Goal: Task Accomplishment & Management: Manage account settings

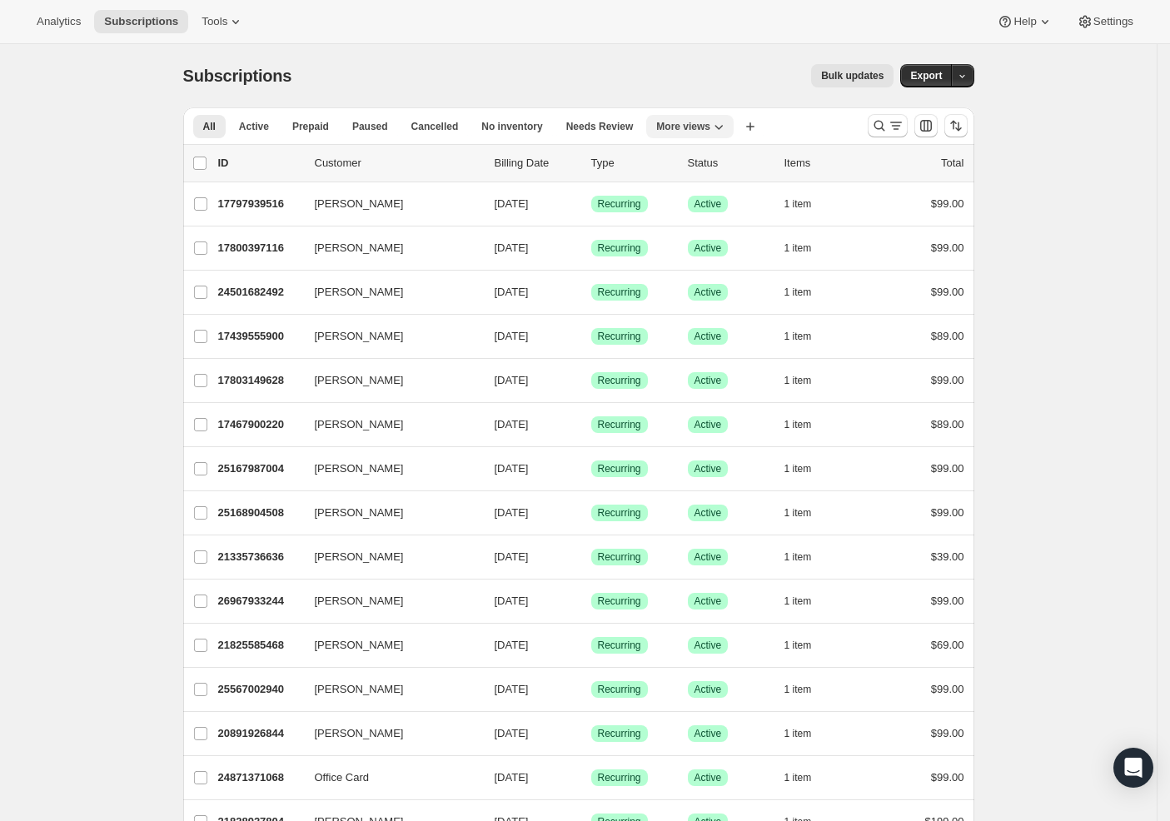
click at [726, 126] on icon "More views" at bounding box center [718, 126] width 17 height 17
click at [714, 197] on button "MP Active" at bounding box center [744, 194] width 166 height 30
click at [885, 127] on icon "Search and filter results" at bounding box center [879, 125] width 17 height 17
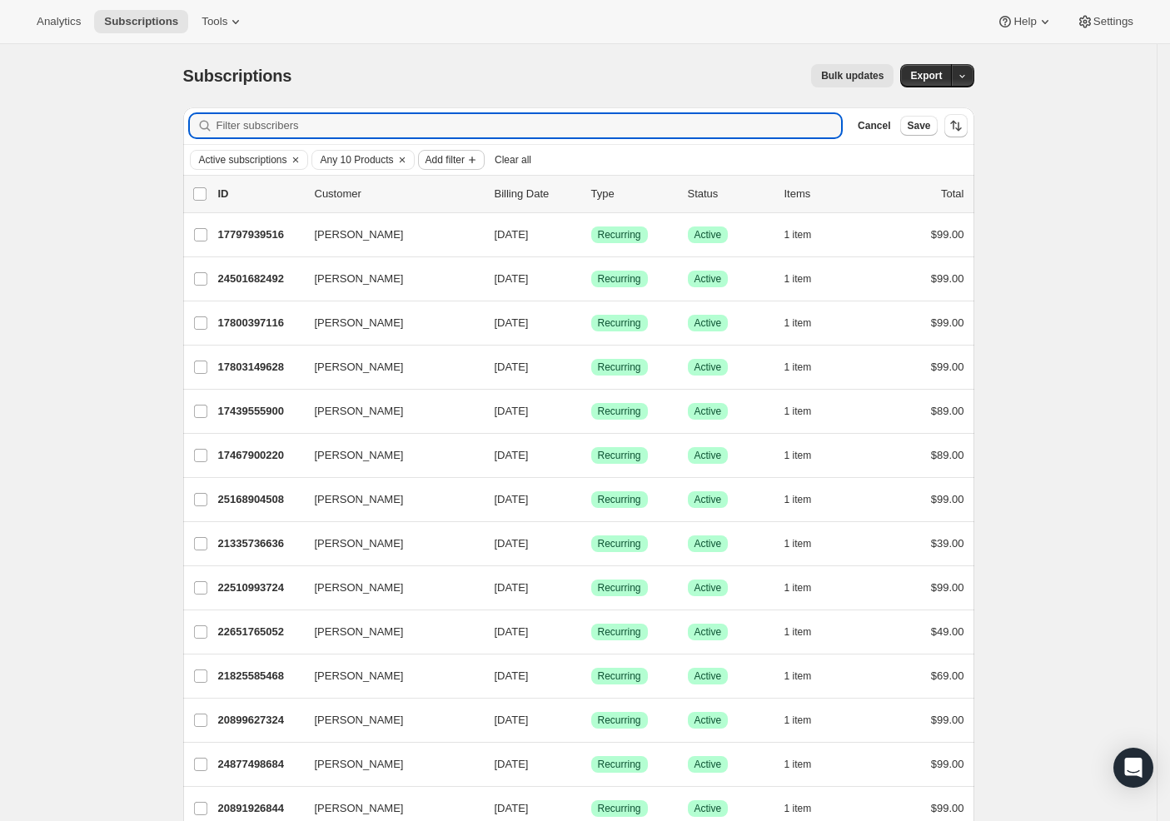
click at [465, 158] on span "Add filter" at bounding box center [444, 159] width 39 height 13
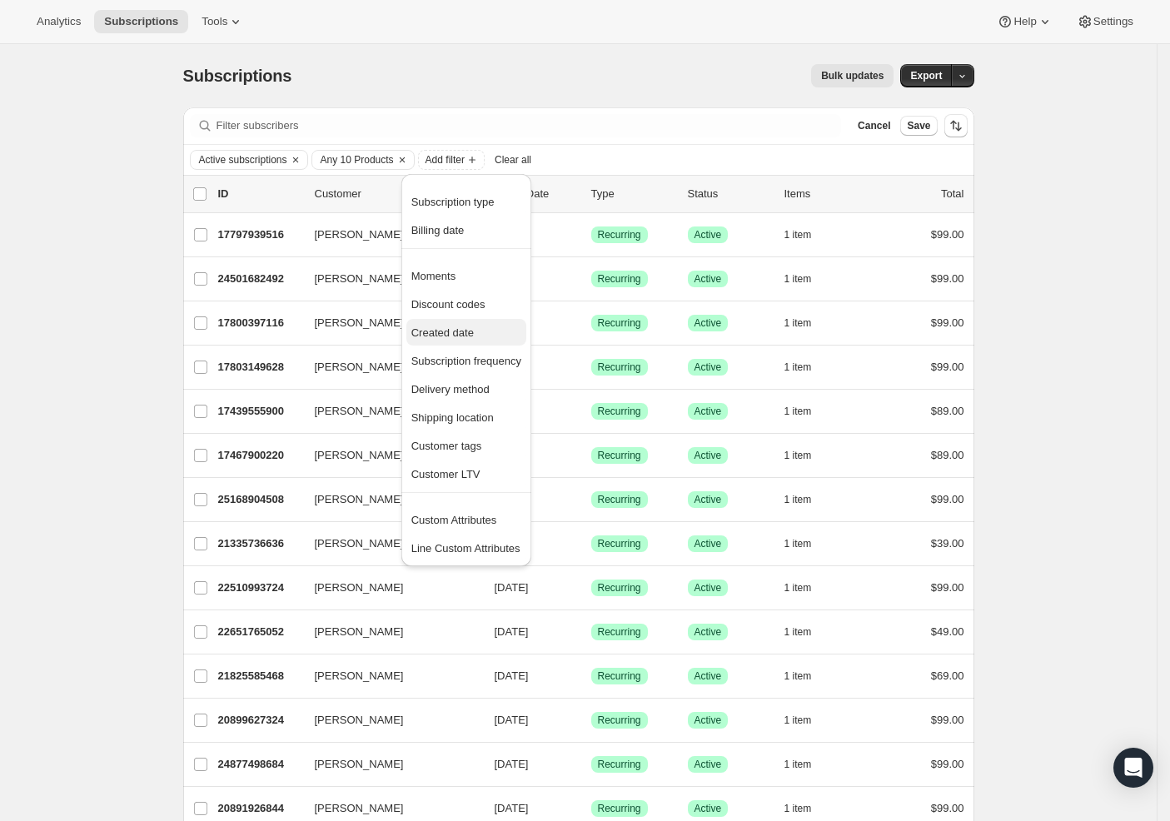
click at [454, 340] on span "Created date" at bounding box center [466, 333] width 110 height 17
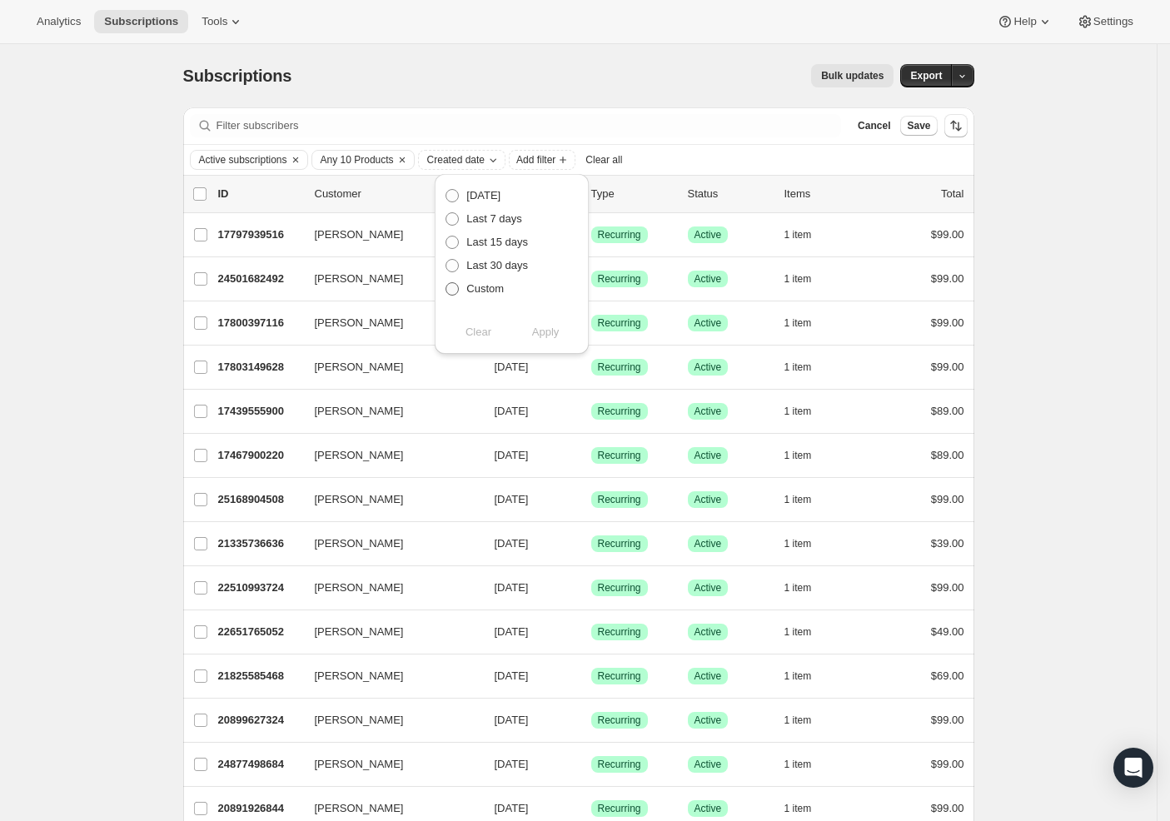
click at [480, 291] on span "Custom" at bounding box center [484, 288] width 37 height 12
click at [446, 283] on input "Custom" at bounding box center [445, 282] width 1 height 1
radio input "true"
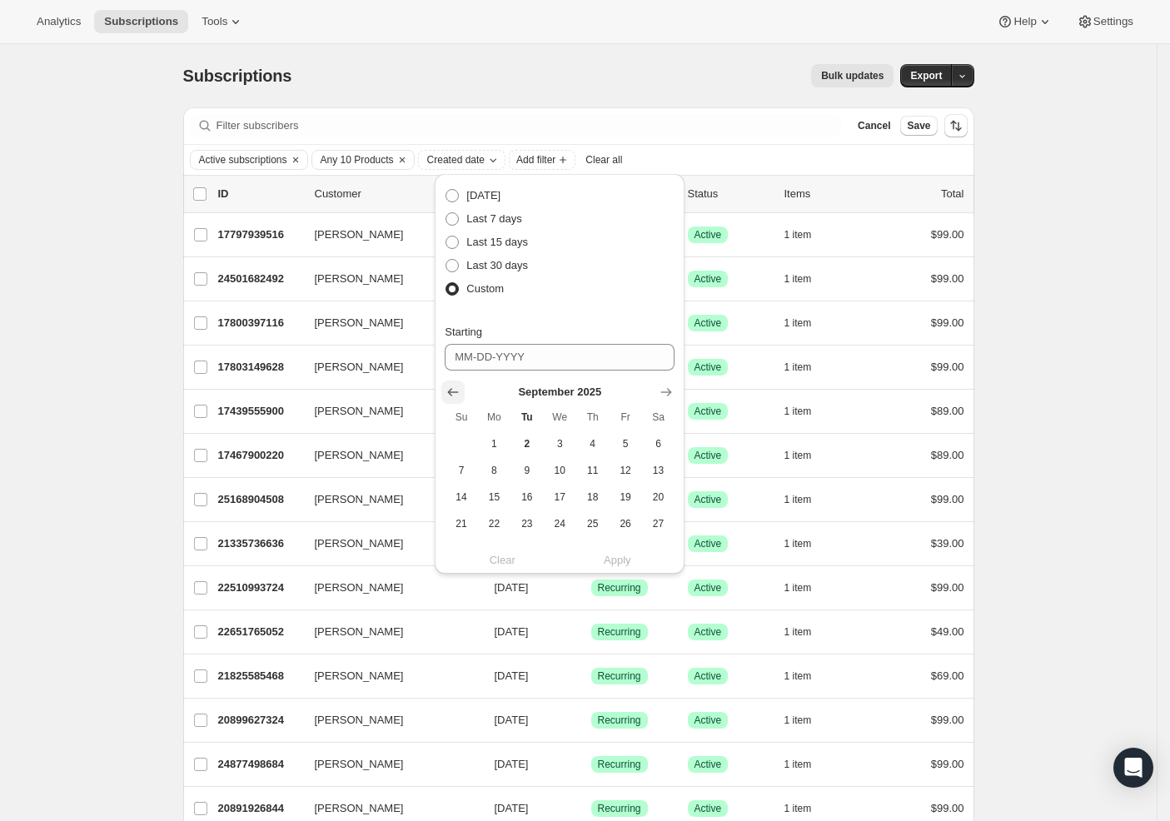
click at [460, 388] on icon "Show previous month, August 2025" at bounding box center [453, 392] width 17 height 17
click at [615, 444] on span "1" at bounding box center [624, 443] width 19 height 13
type input "08-01-2025"
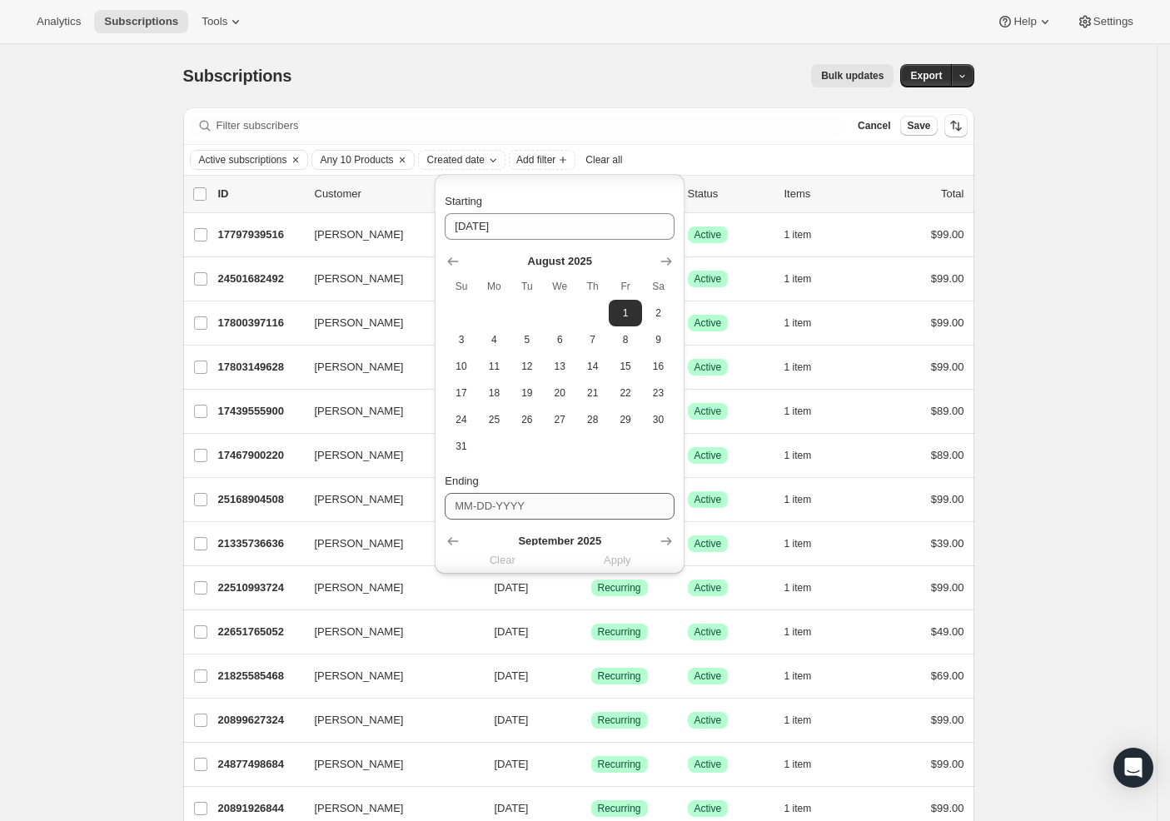
scroll to position [290, 0]
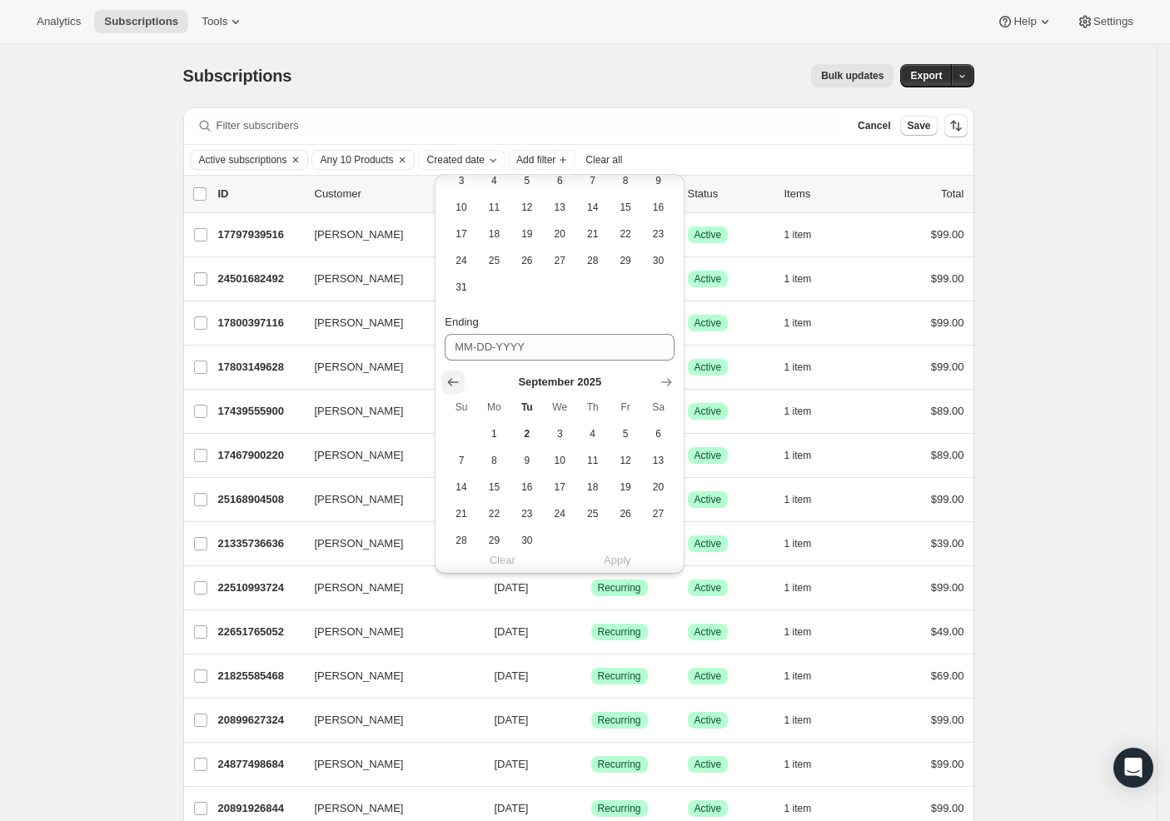
click at [455, 386] on icon "Show previous month, August 2025" at bounding box center [453, 382] width 17 height 17
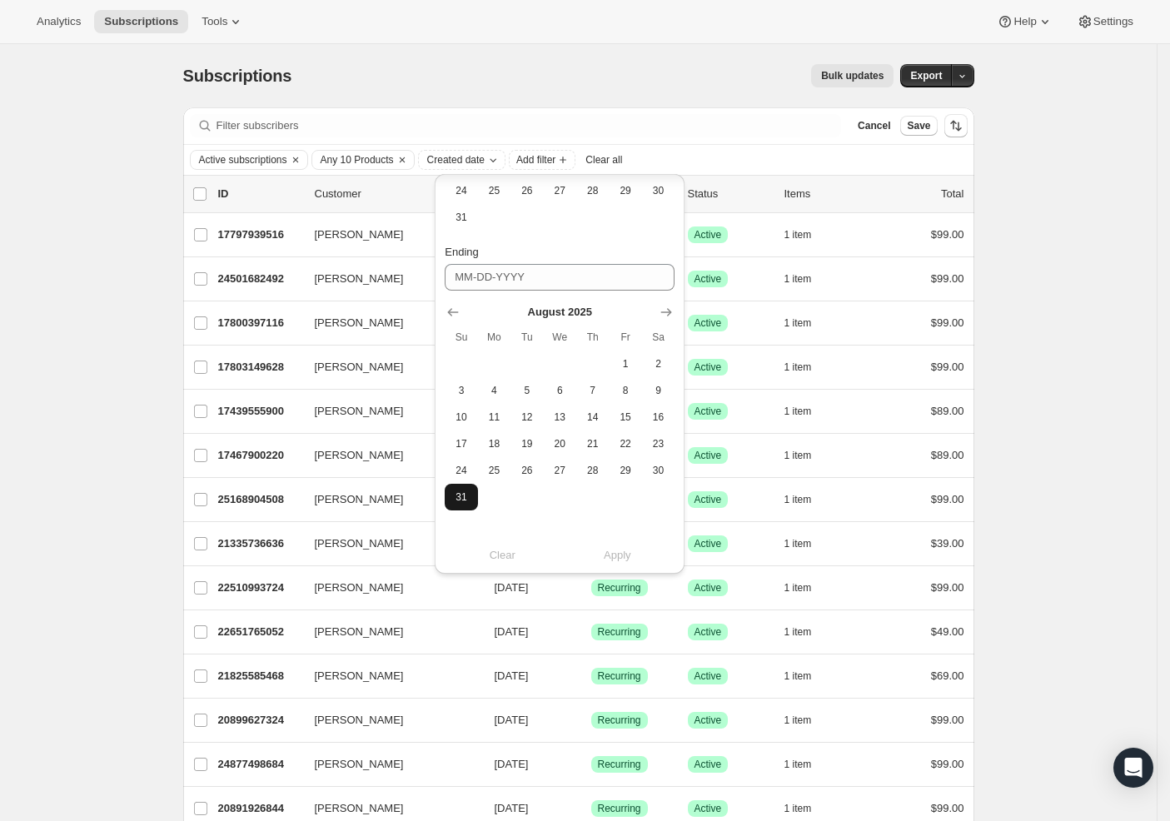
click at [463, 485] on button "31" at bounding box center [461, 497] width 32 height 27
type input "08-31-2025"
click at [619, 554] on span "Apply" at bounding box center [617, 555] width 27 height 17
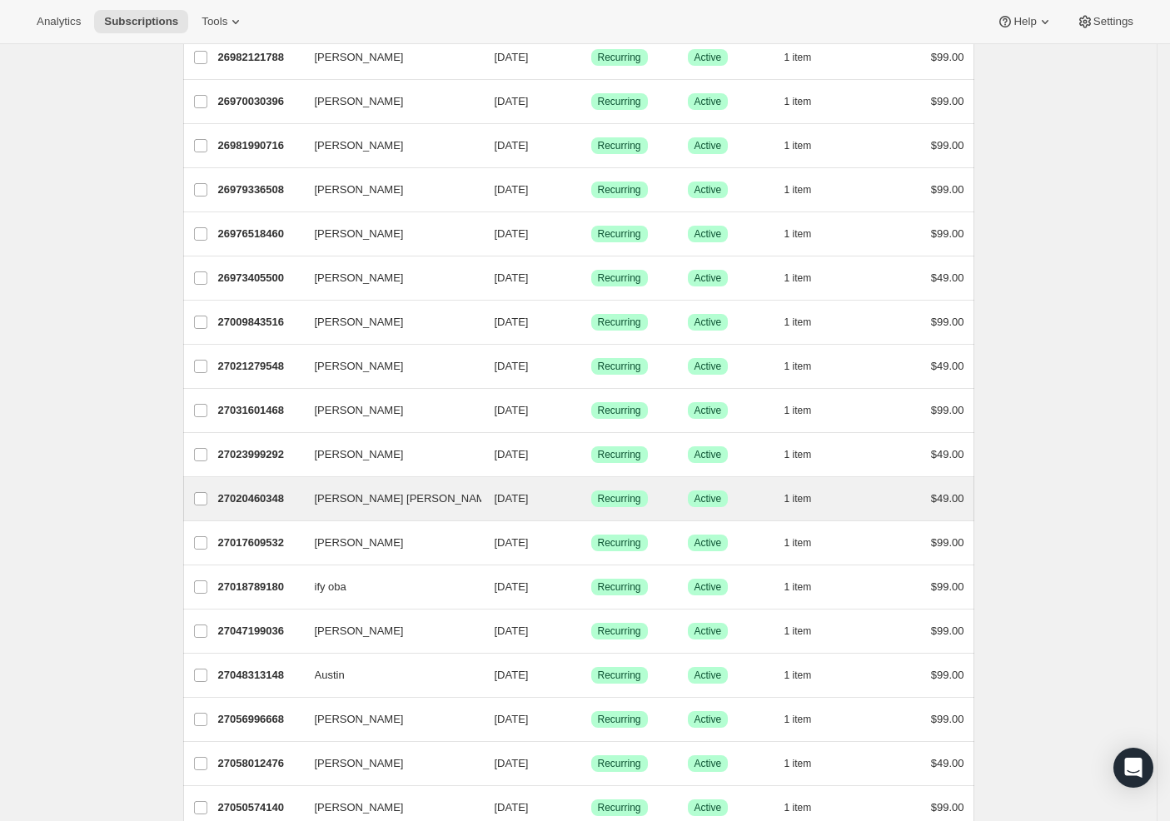
scroll to position [0, 0]
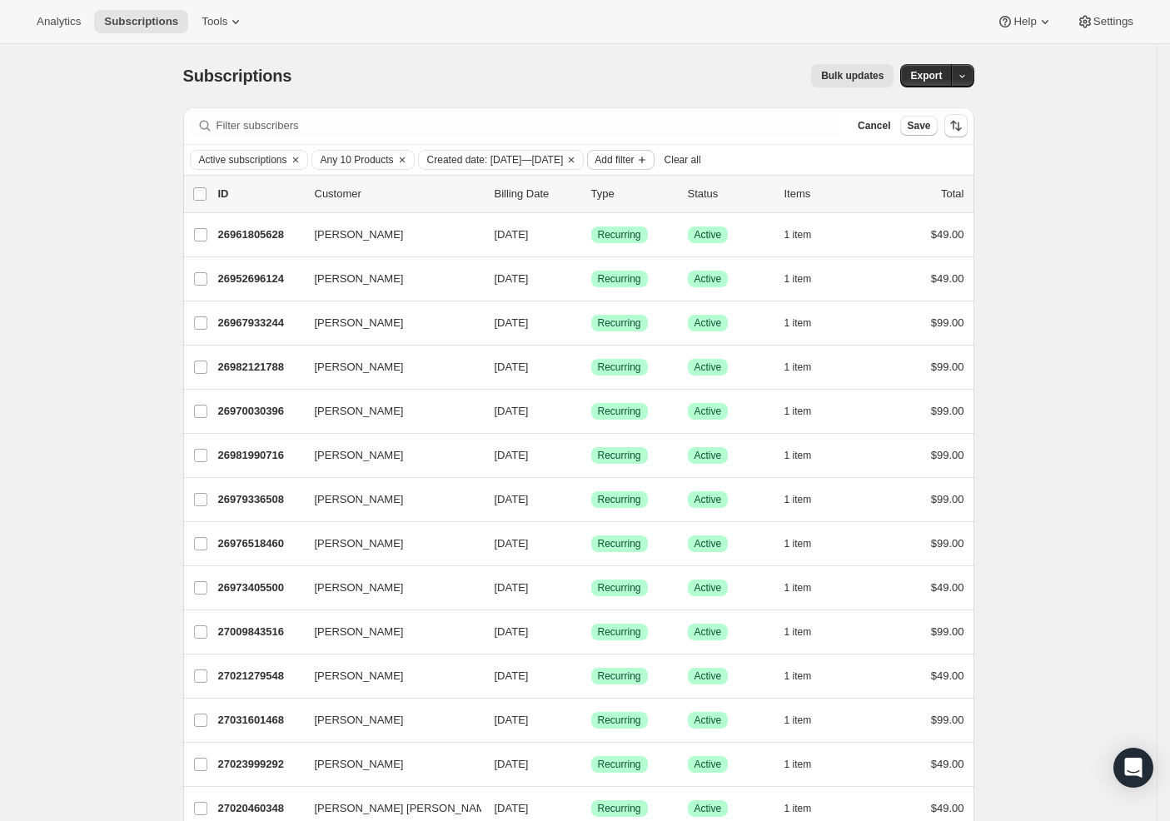
click at [634, 154] on span "Add filter" at bounding box center [613, 159] width 39 height 13
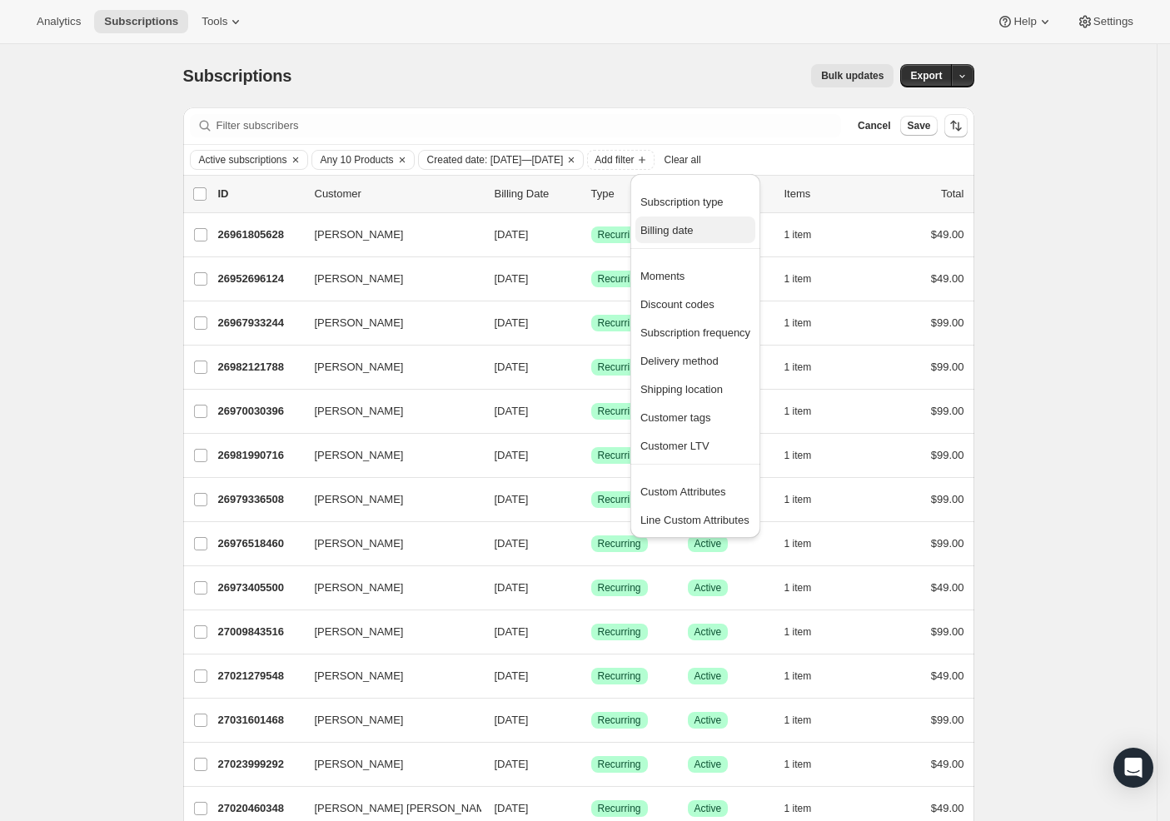
click at [687, 227] on span "Billing date" at bounding box center [666, 230] width 53 height 12
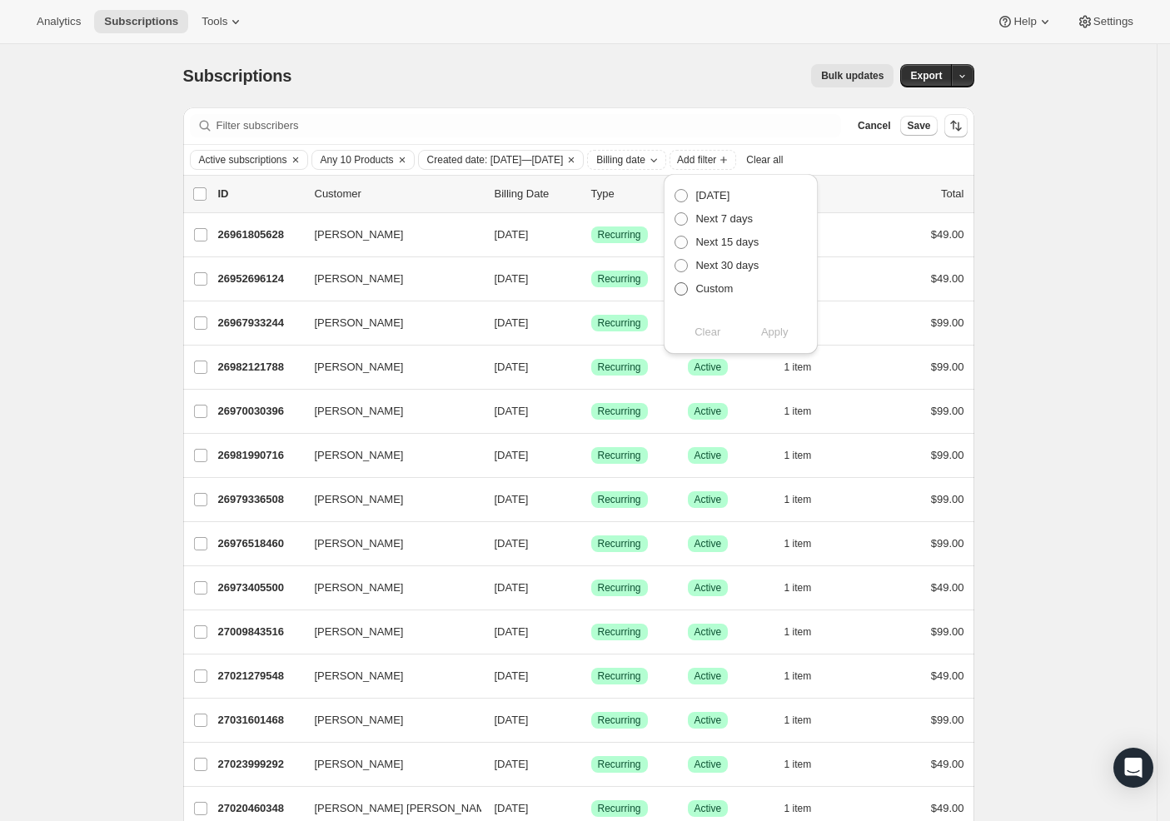
click at [681, 290] on span at bounding box center [680, 288] width 13 height 13
click at [675, 283] on input "Custom" at bounding box center [674, 282] width 1 height 1
radio input "true"
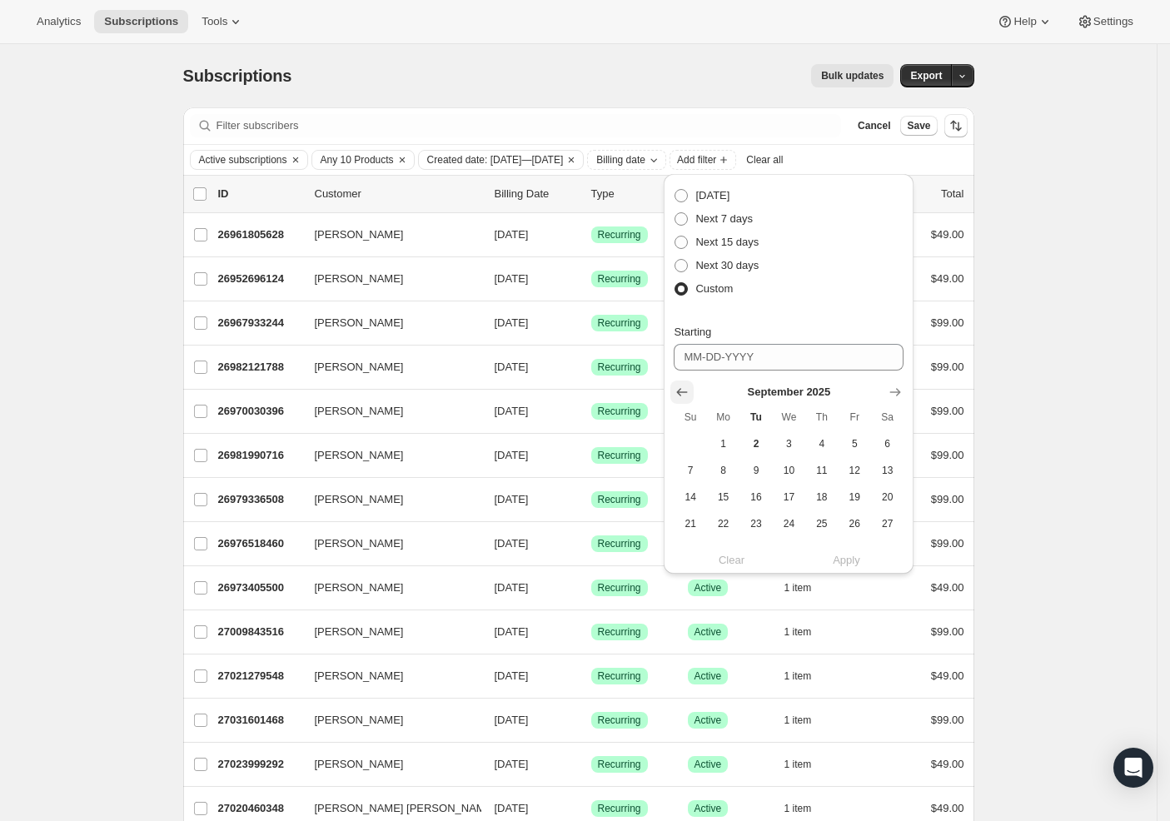
click at [682, 394] on icon "Show previous month, August 2025" at bounding box center [681, 392] width 17 height 17
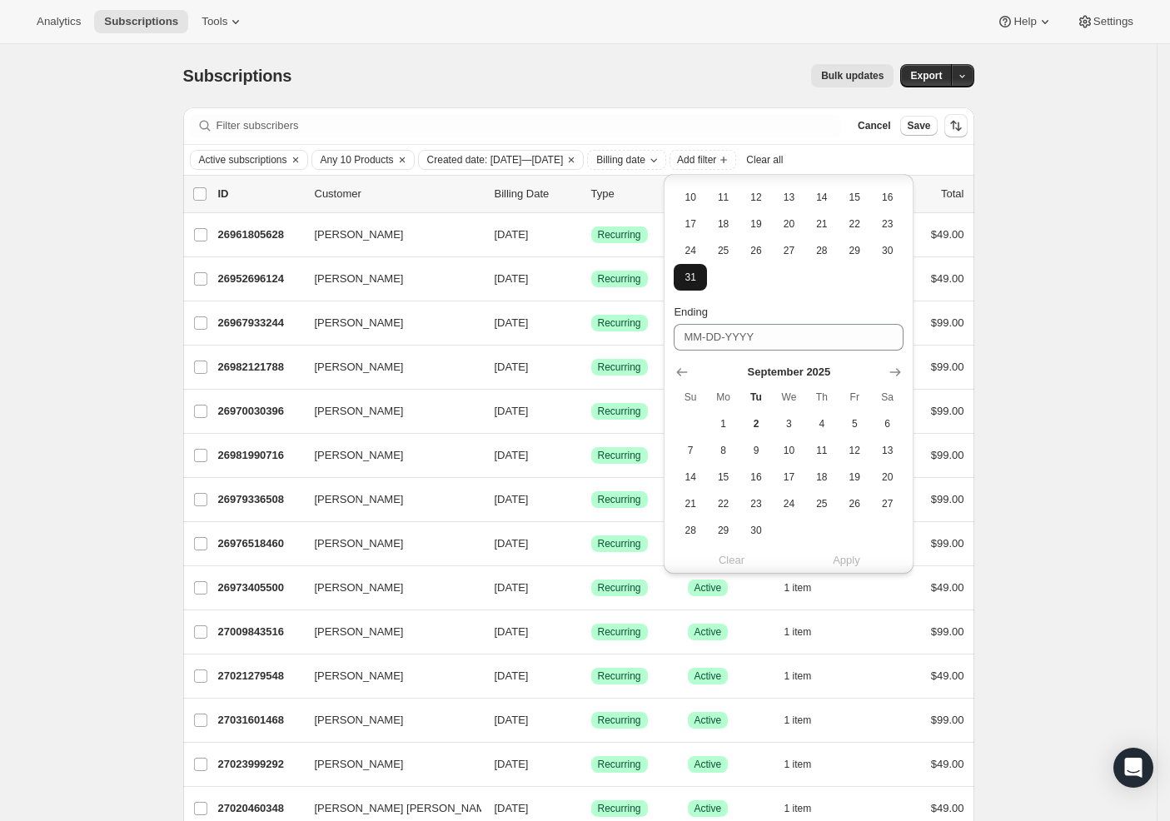
scroll to position [173, 0]
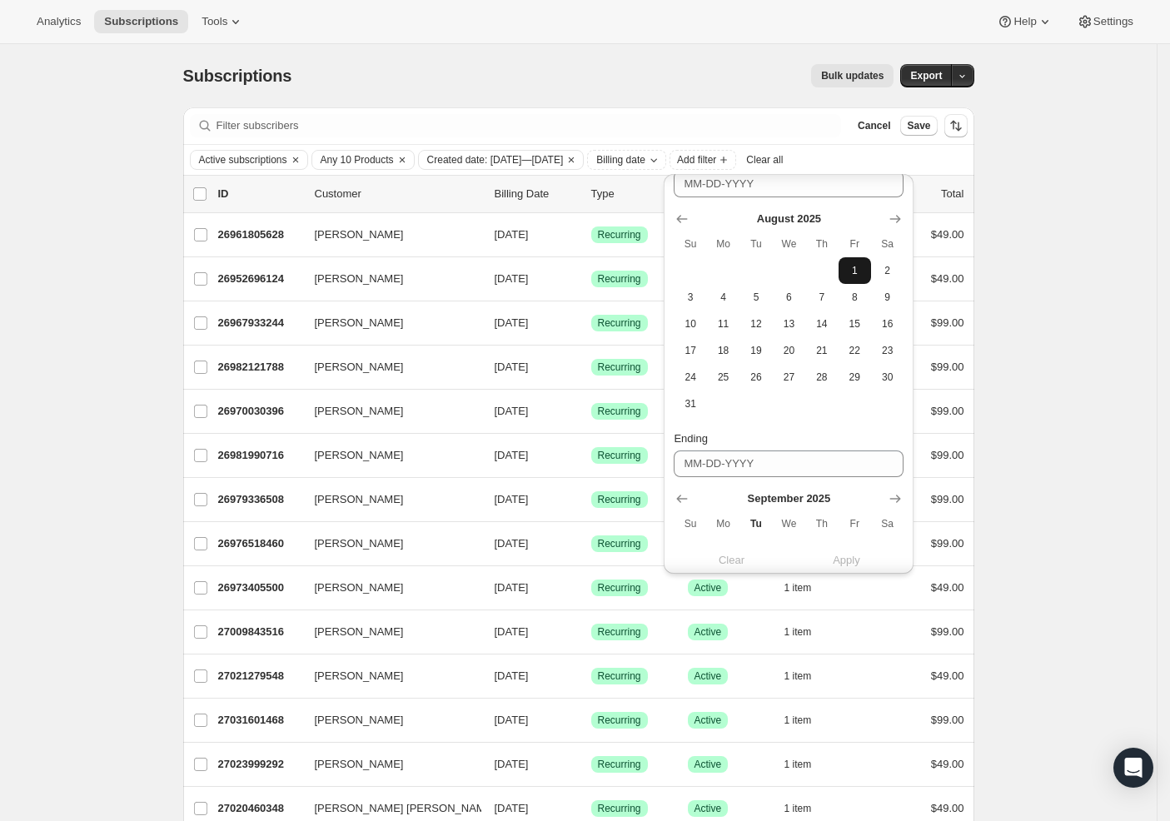
click at [847, 268] on span "1" at bounding box center [854, 270] width 19 height 13
type input "08-01-2025"
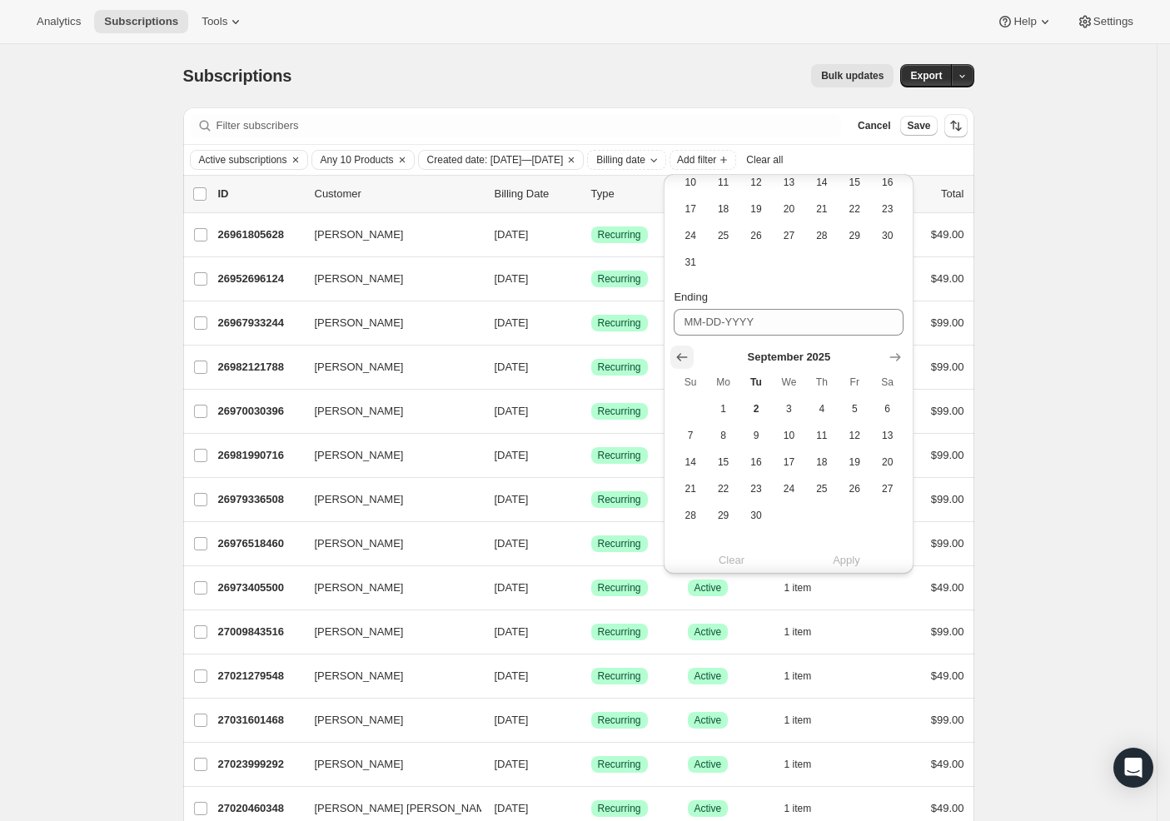
click at [691, 351] on button "Show previous month, August 2025" at bounding box center [681, 356] width 23 height 23
click at [692, 536] on span "31" at bounding box center [689, 541] width 19 height 13
type input "08-31-2025"
click at [841, 559] on span "Apply" at bounding box center [845, 560] width 27 height 17
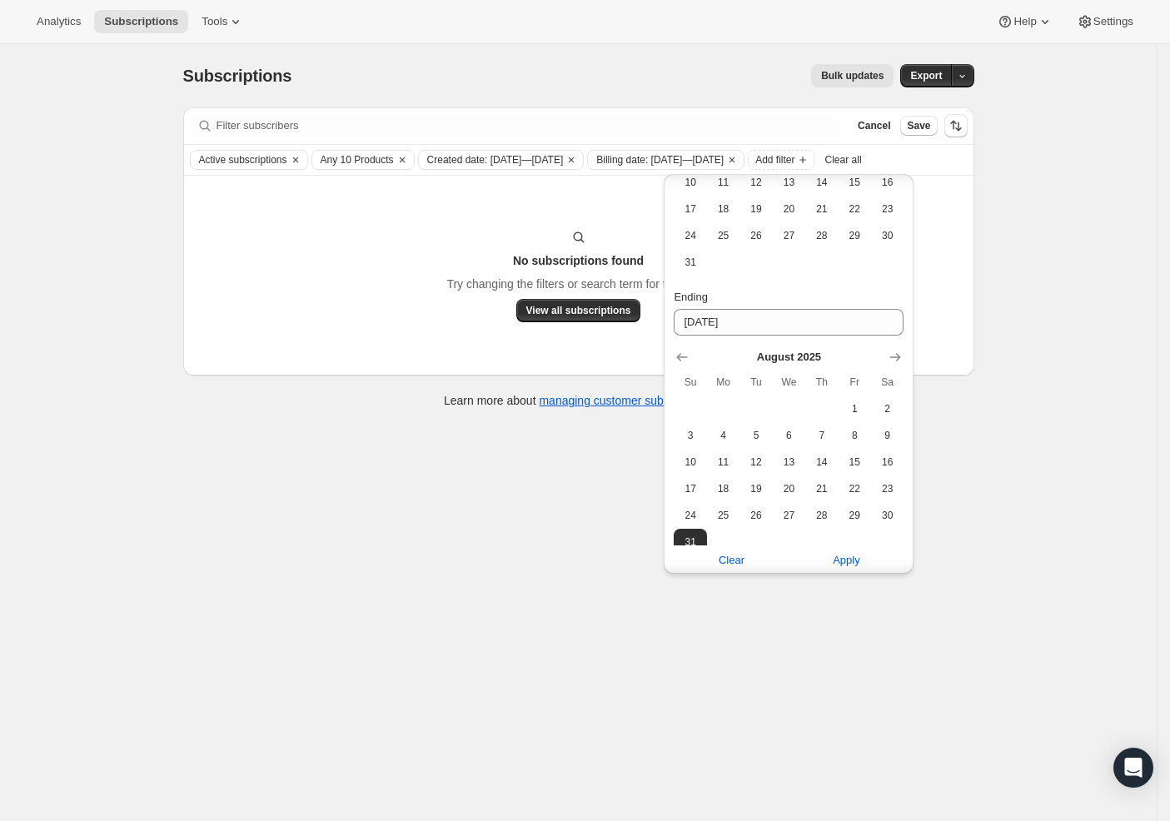
drag, startPoint x: 472, startPoint y: 216, endPoint x: 597, endPoint y: 201, distance: 125.7
click at [472, 216] on div "No subscriptions found Try changing the filters or search term for this view. V…" at bounding box center [578, 276] width 791 height 200
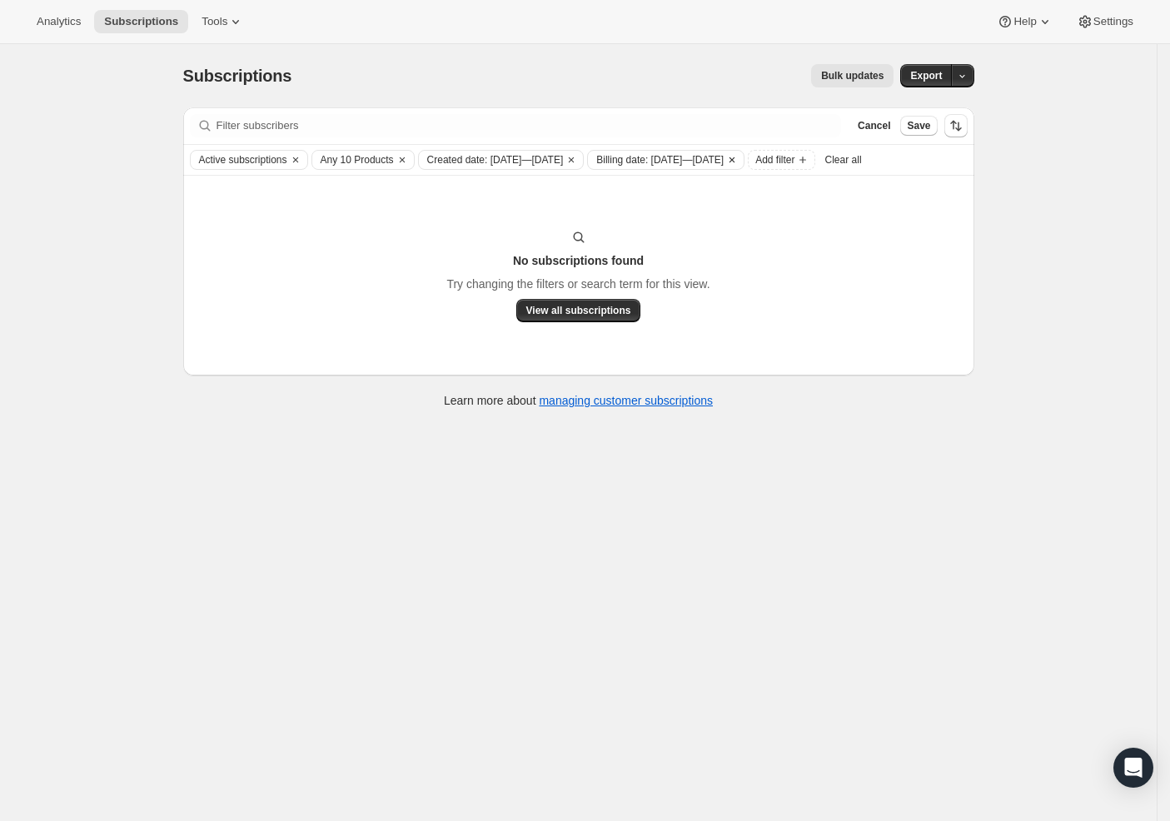
click at [734, 158] on icon "Clear" at bounding box center [731, 159] width 5 height 5
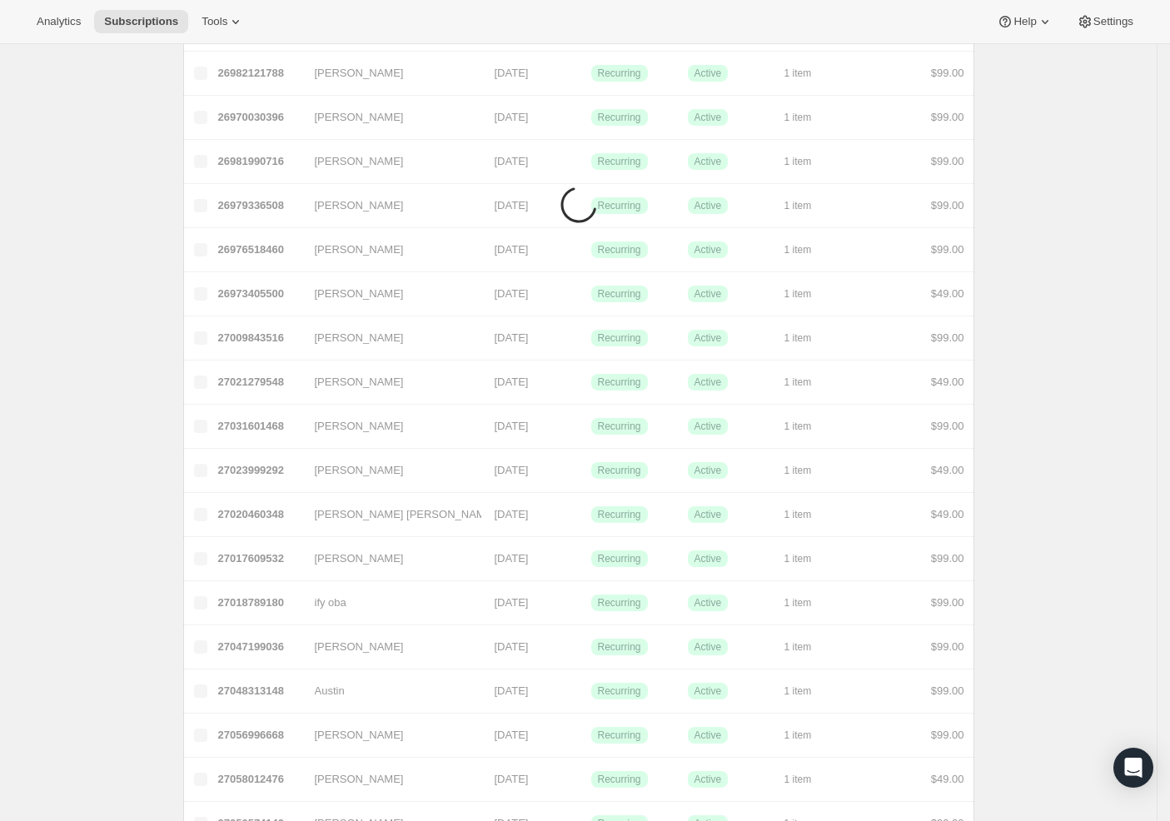
scroll to position [0, 0]
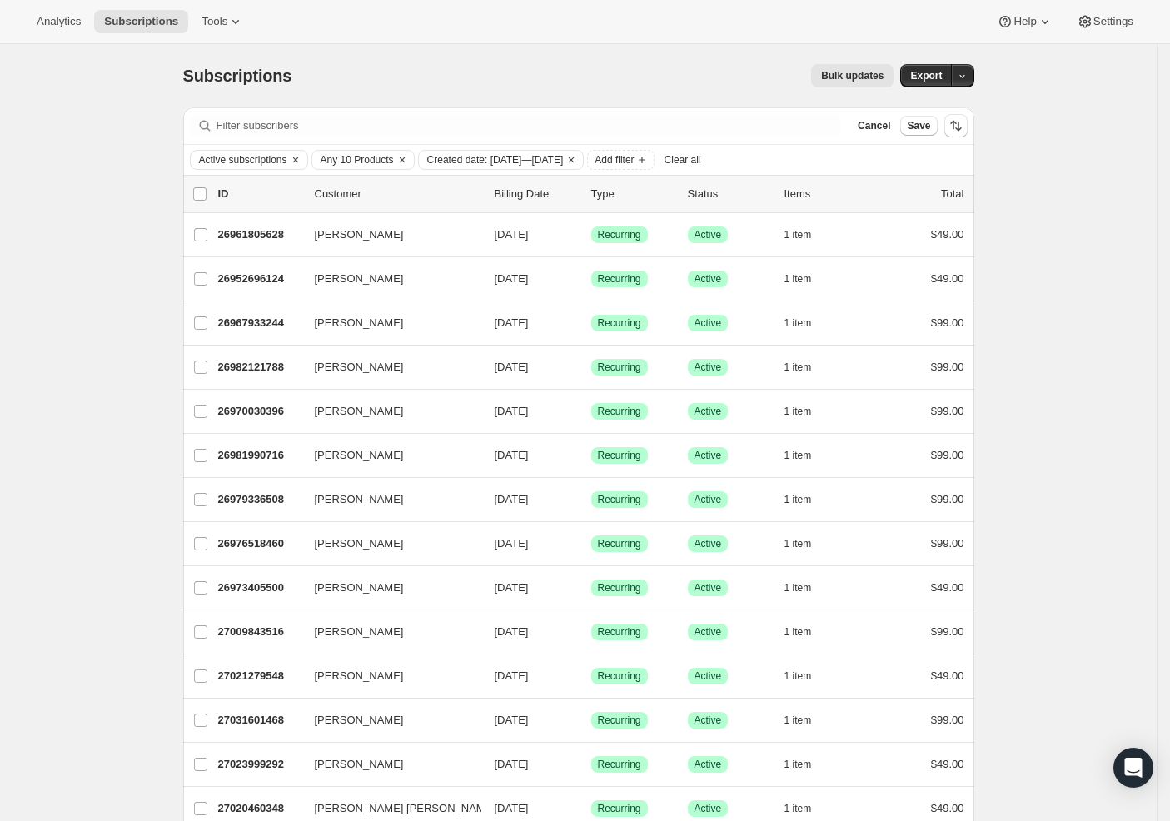
click at [544, 191] on p "Billing Date" at bounding box center [535, 194] width 83 height 17
click at [967, 129] on button "Sort the results" at bounding box center [955, 125] width 23 height 23
click at [920, 247] on span "Created date" at bounding box center [911, 249] width 62 height 12
click at [860, 244] on input "Created date" at bounding box center [859, 243] width 1 height 1
radio input "true"
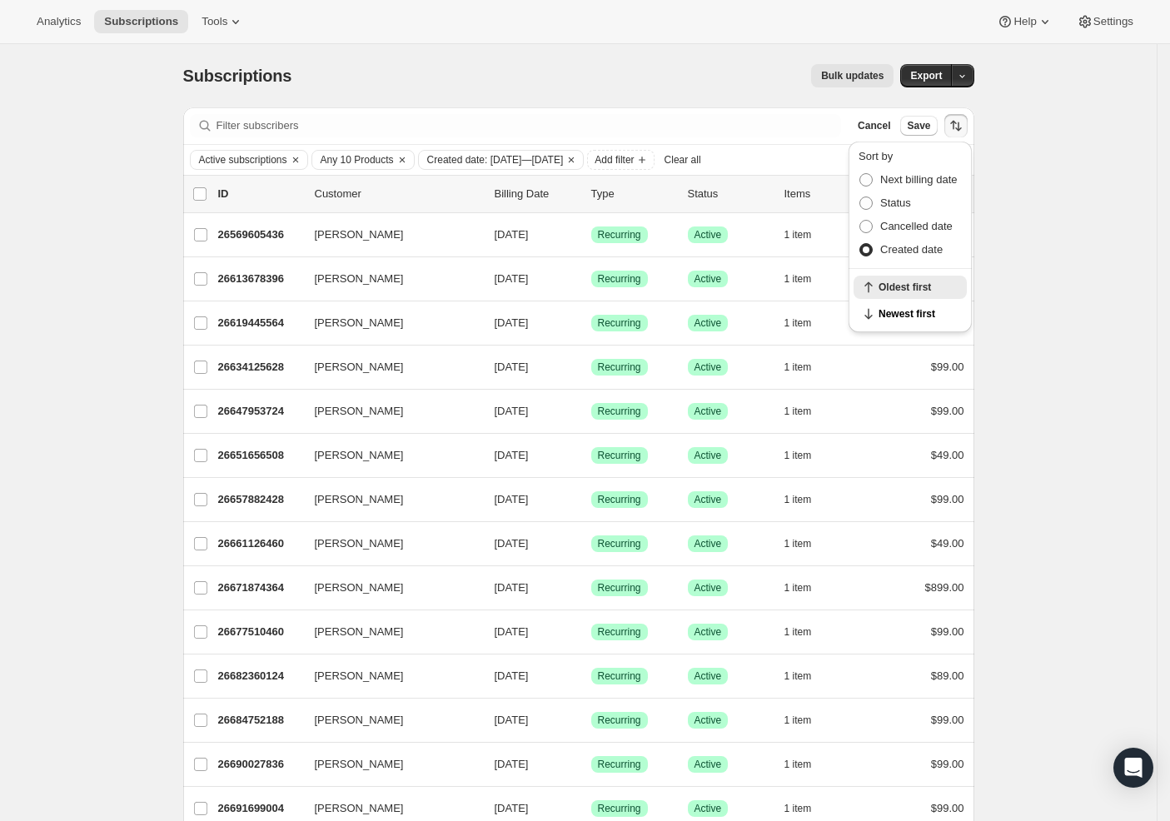
click at [961, 120] on icon "Sort the results" at bounding box center [955, 125] width 17 height 17
click at [894, 311] on span "Newest first" at bounding box center [917, 313] width 78 height 13
drag, startPoint x: 1088, startPoint y: 276, endPoint x: 1061, endPoint y: 282, distance: 28.1
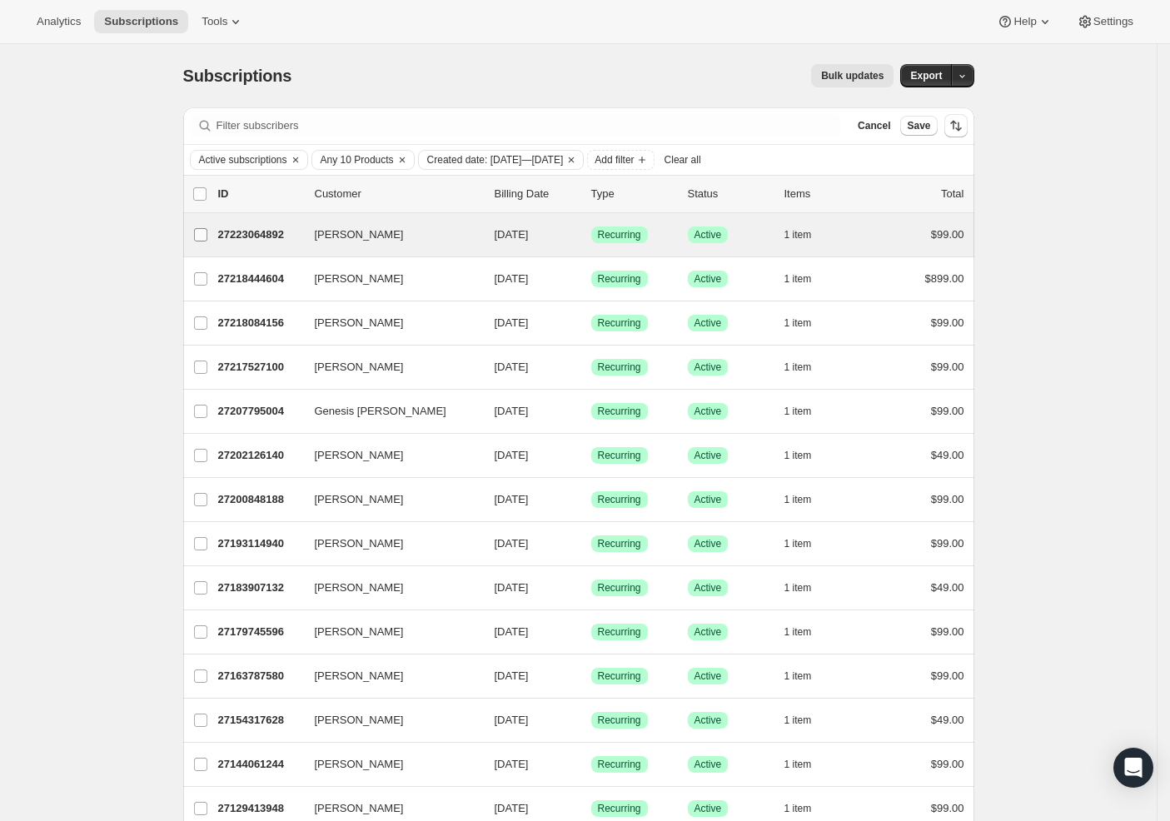
click at [207, 233] on input "Phillip Mathis" at bounding box center [200, 234] width 13 height 13
checkbox input "true"
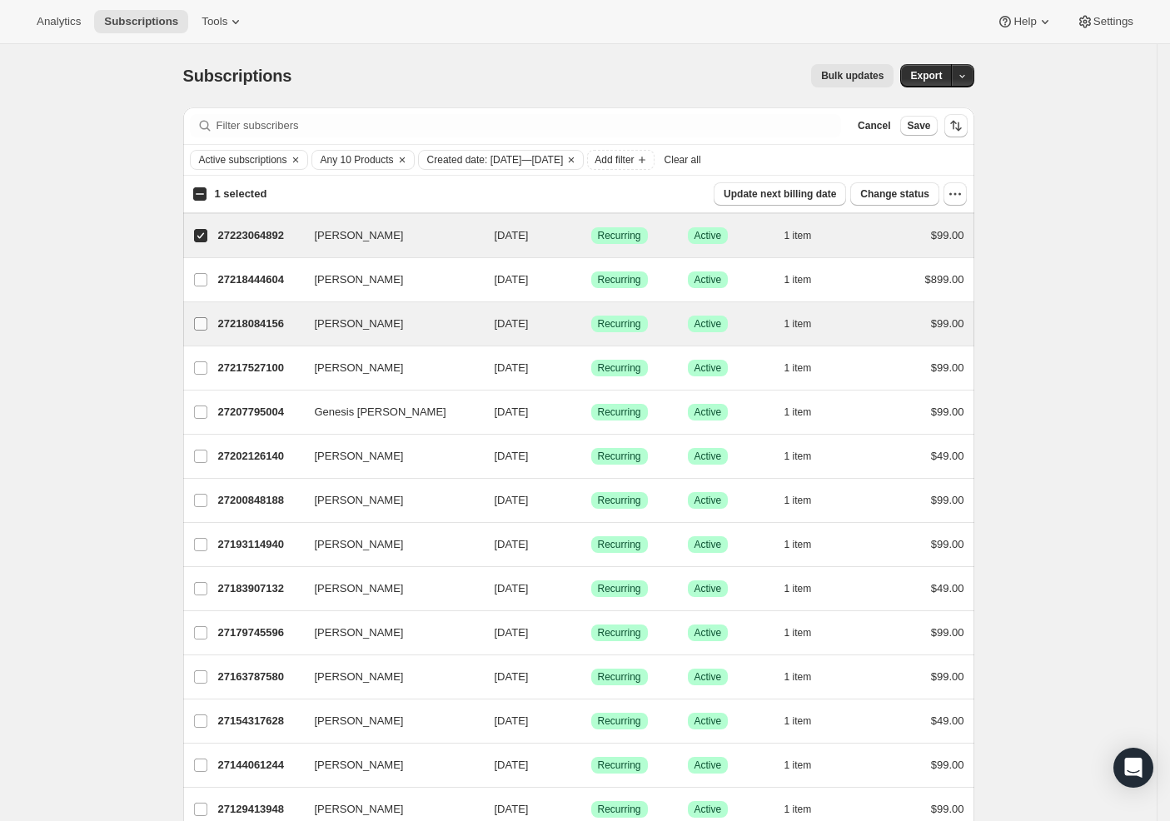
click at [203, 332] on label "Shannon Campbell" at bounding box center [200, 323] width 35 height 43
click at [203, 330] on input "Shannon Campbell" at bounding box center [200, 323] width 13 height 13
checkbox input "true"
click at [208, 388] on label "andrey khilchenko" at bounding box center [200, 367] width 35 height 43
click at [207, 375] on input "andrey khilchenko" at bounding box center [200, 367] width 13 height 13
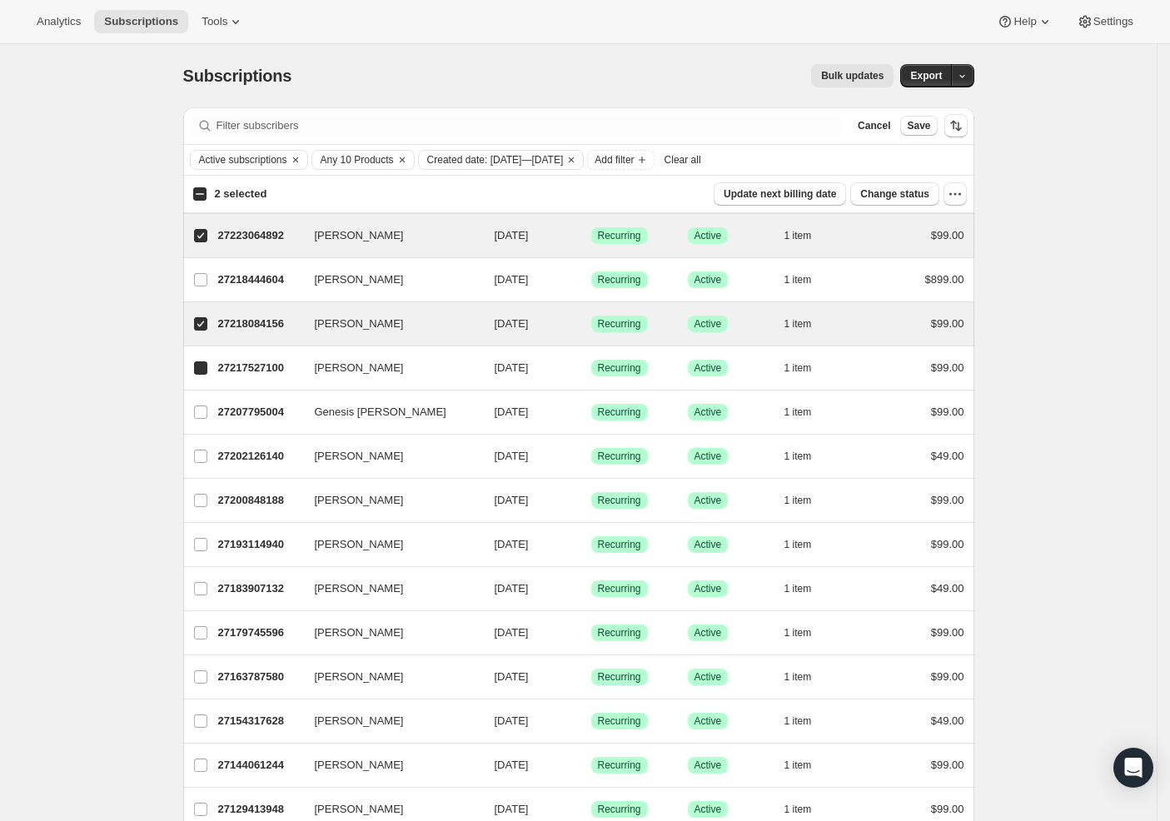
checkbox input "true"
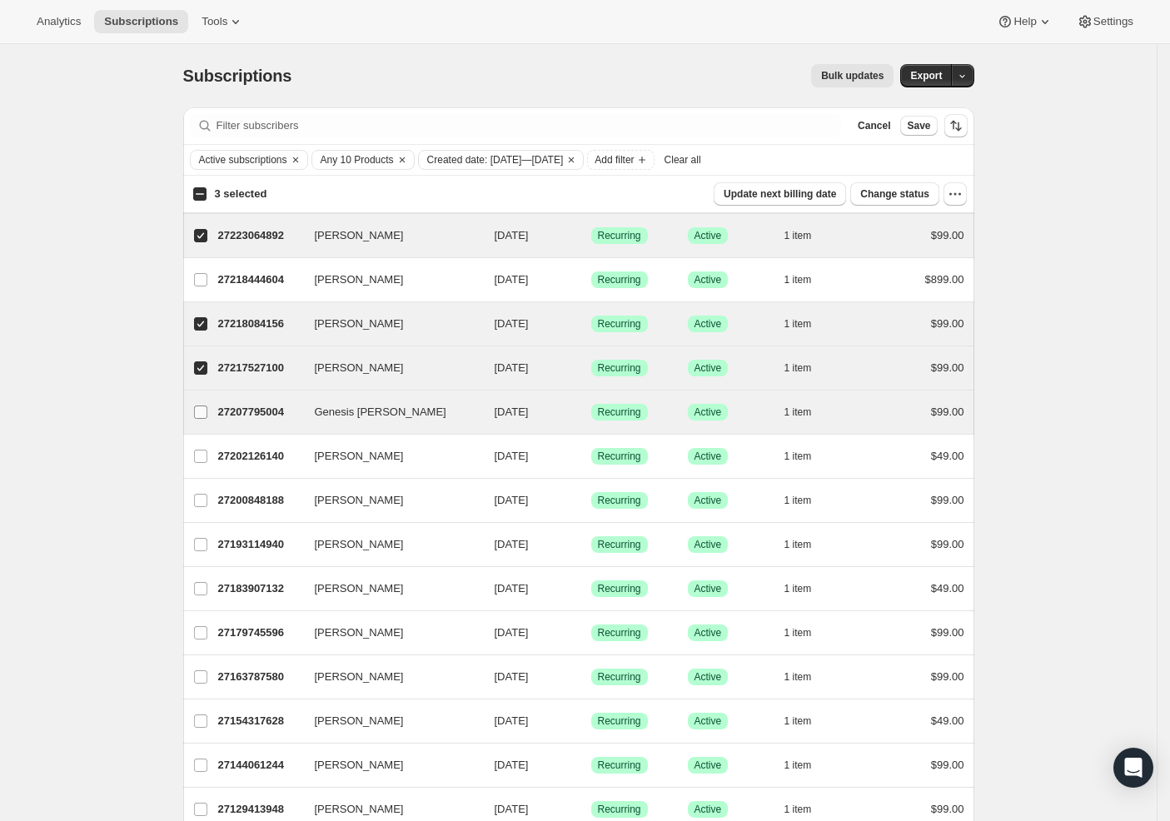
click at [203, 412] on input "Genesis Carcamo" at bounding box center [200, 411] width 13 height 13
checkbox input "true"
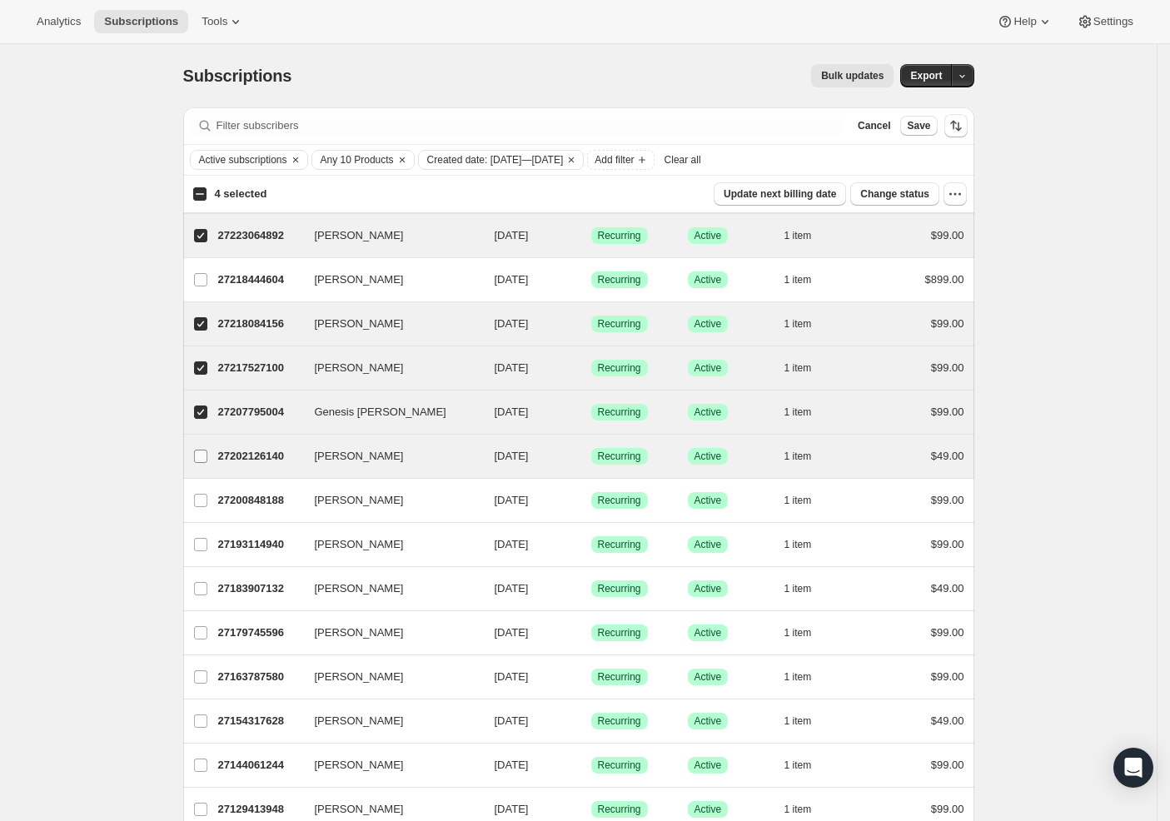
drag, startPoint x: 197, startPoint y: 447, endPoint x: 211, endPoint y: 444, distance: 14.5
click at [197, 447] on label "Brian Ross" at bounding box center [200, 456] width 35 height 43
click at [197, 450] on input "Brian Ross" at bounding box center [200, 456] width 13 height 13
checkbox input "true"
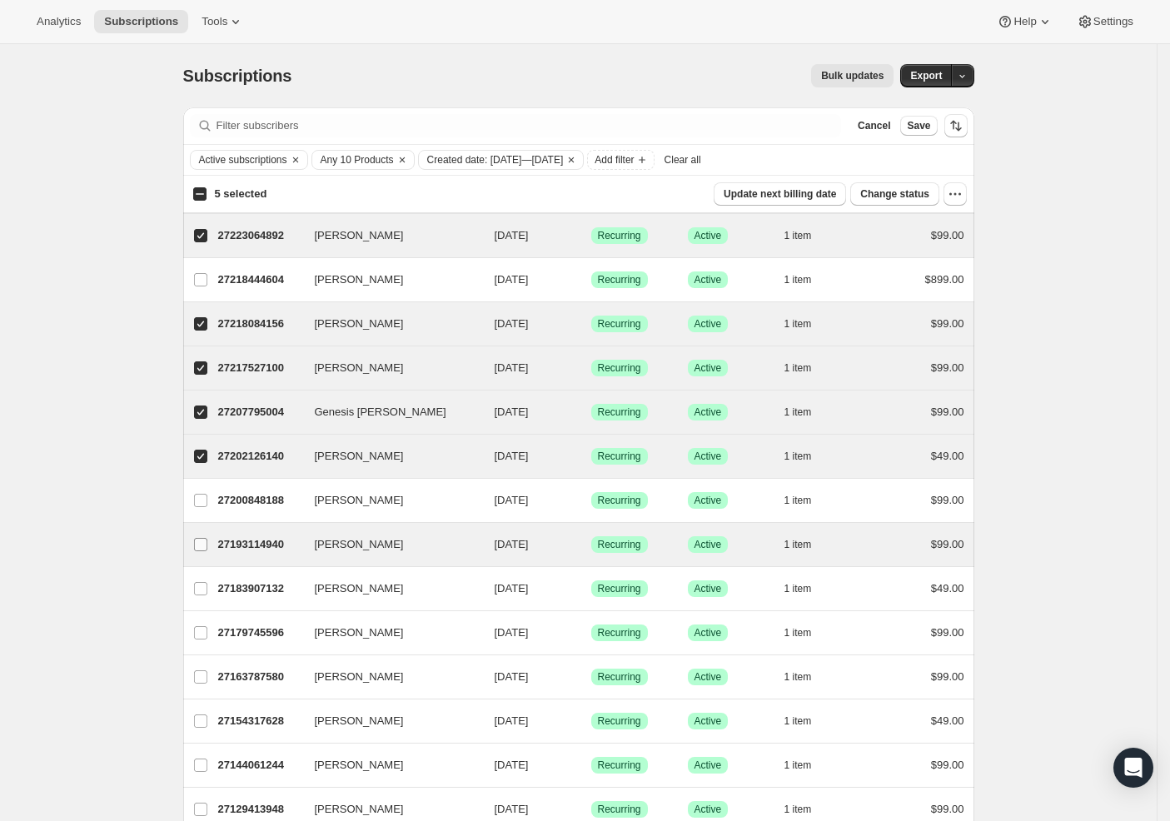
drag, startPoint x: 199, startPoint y: 499, endPoint x: 201, endPoint y: 546, distance: 46.7
click at [199, 500] on input "Ruben Alvi" at bounding box center [200, 500] width 13 height 13
checkbox input "true"
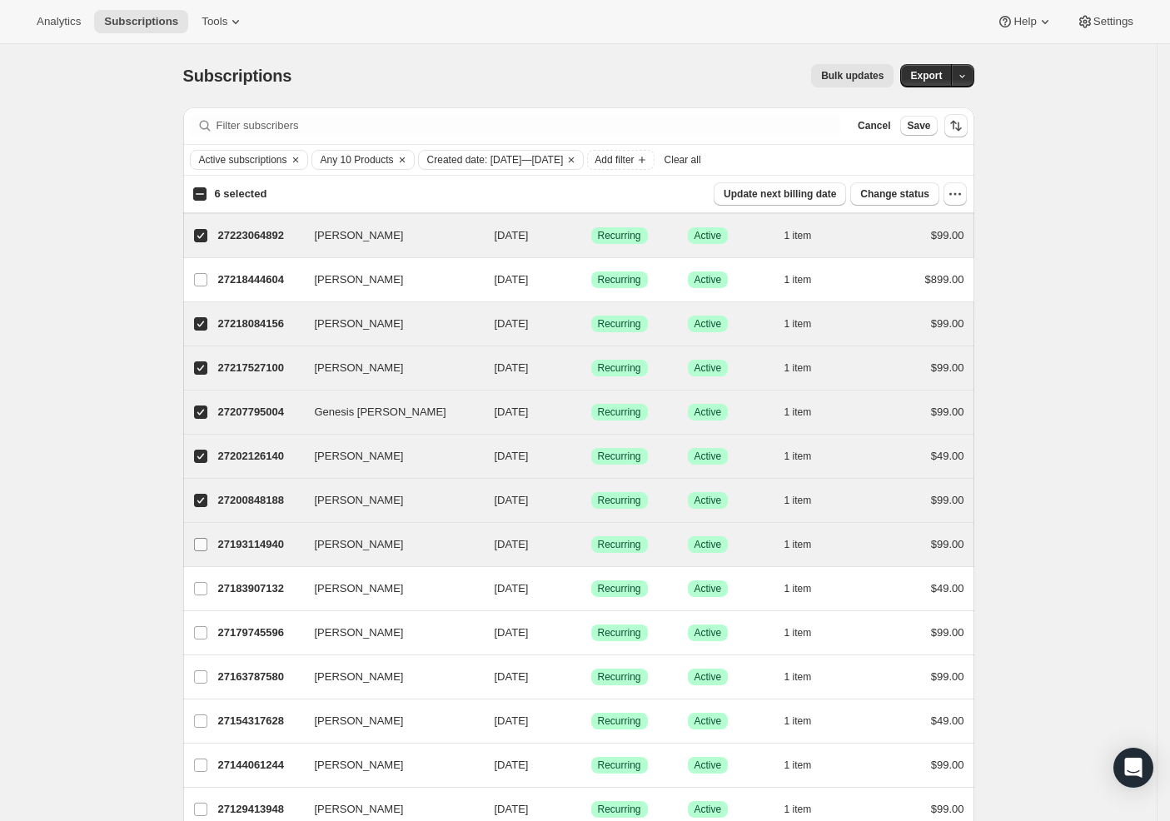
click at [202, 547] on input "Logan Wells" at bounding box center [200, 544] width 13 height 13
checkbox input "true"
drag, startPoint x: 203, startPoint y: 589, endPoint x: 210, endPoint y: 534, distance: 54.5
click at [203, 589] on input "Leandro Santos" at bounding box center [200, 588] width 13 height 13
checkbox input "true"
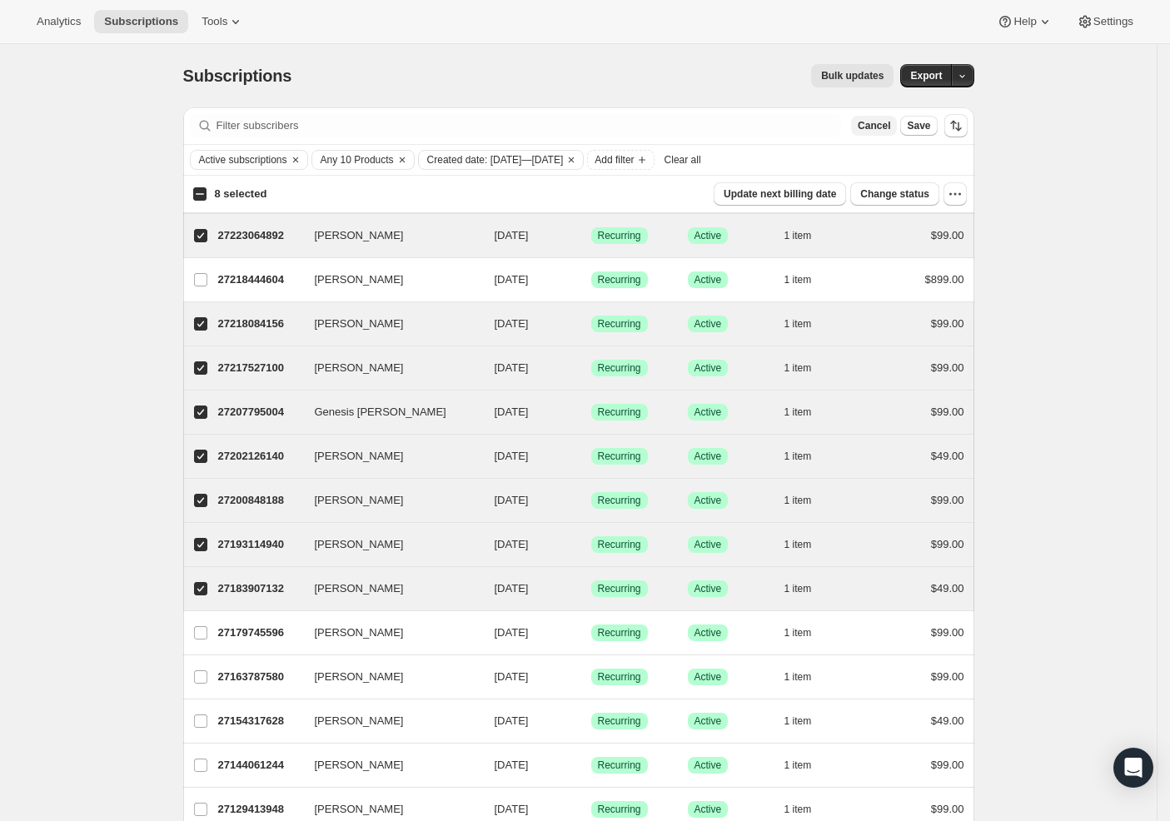
click at [882, 127] on span "Cancel" at bounding box center [873, 125] width 32 height 13
checkbox input "false"
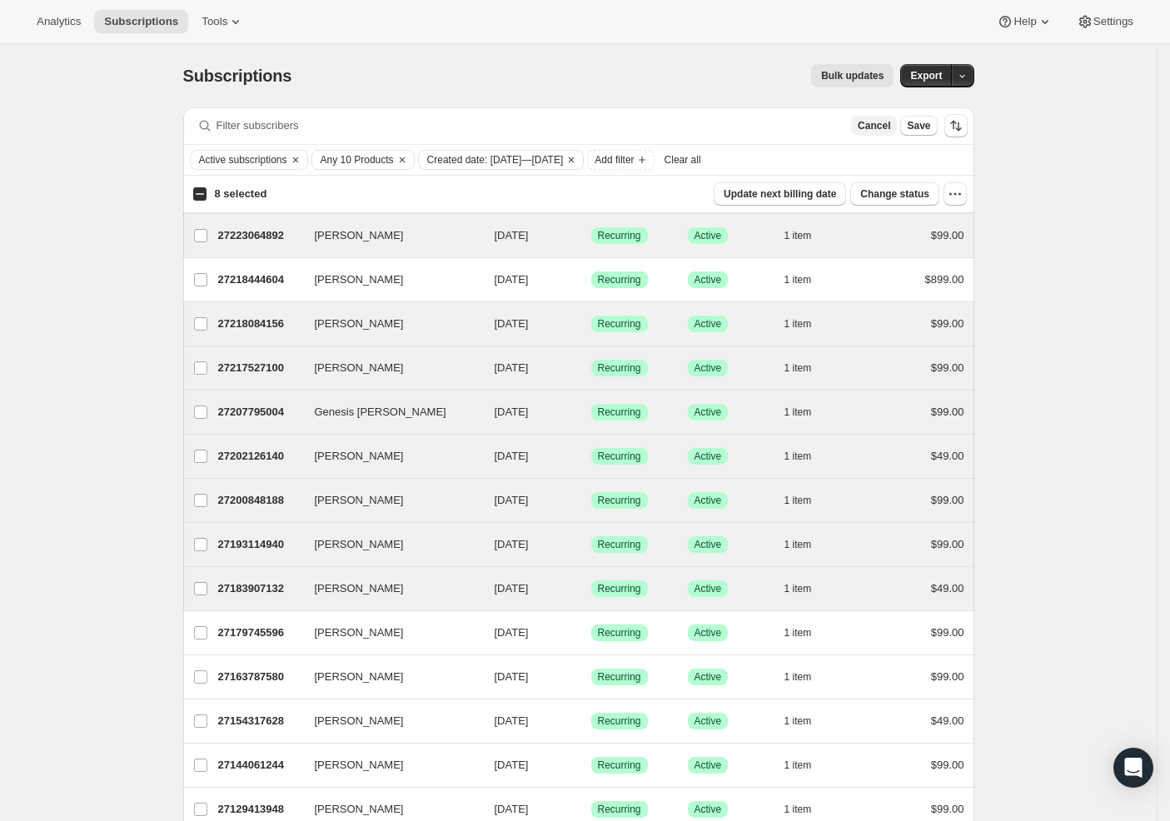
checkbox input "false"
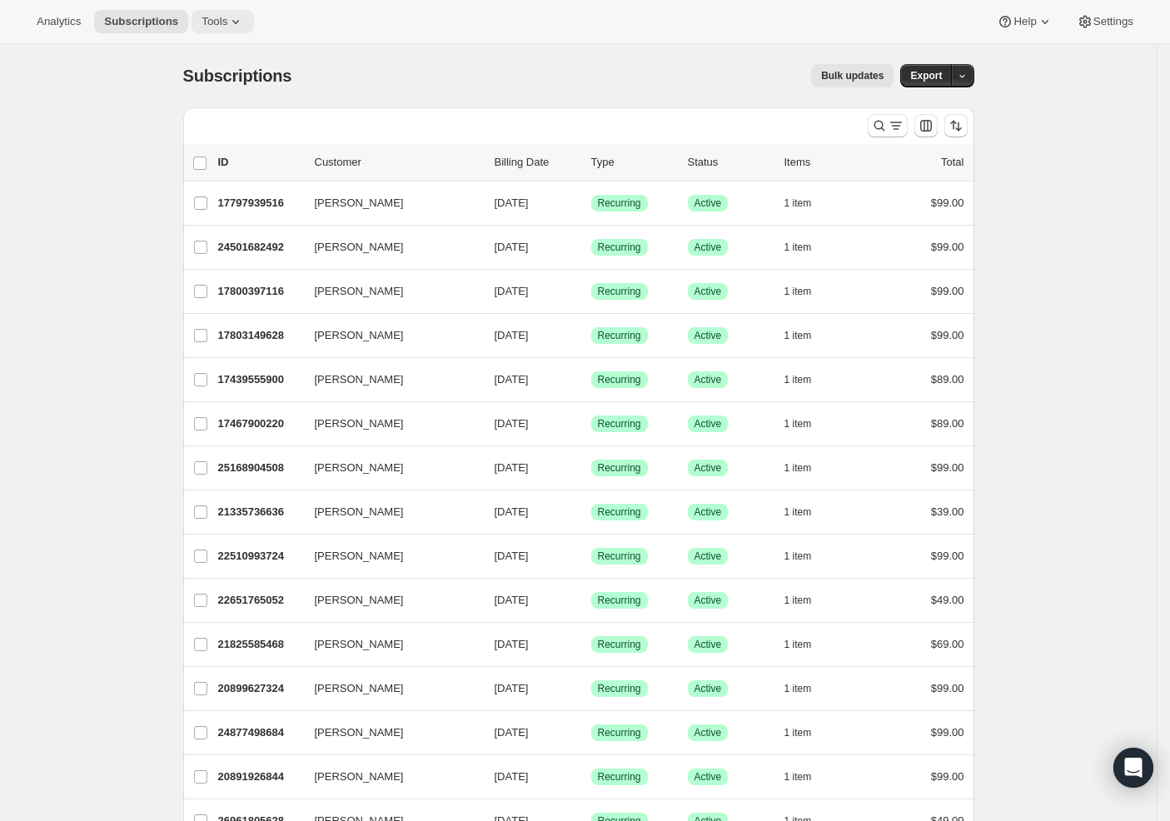
click at [232, 23] on icon at bounding box center [235, 22] width 7 height 4
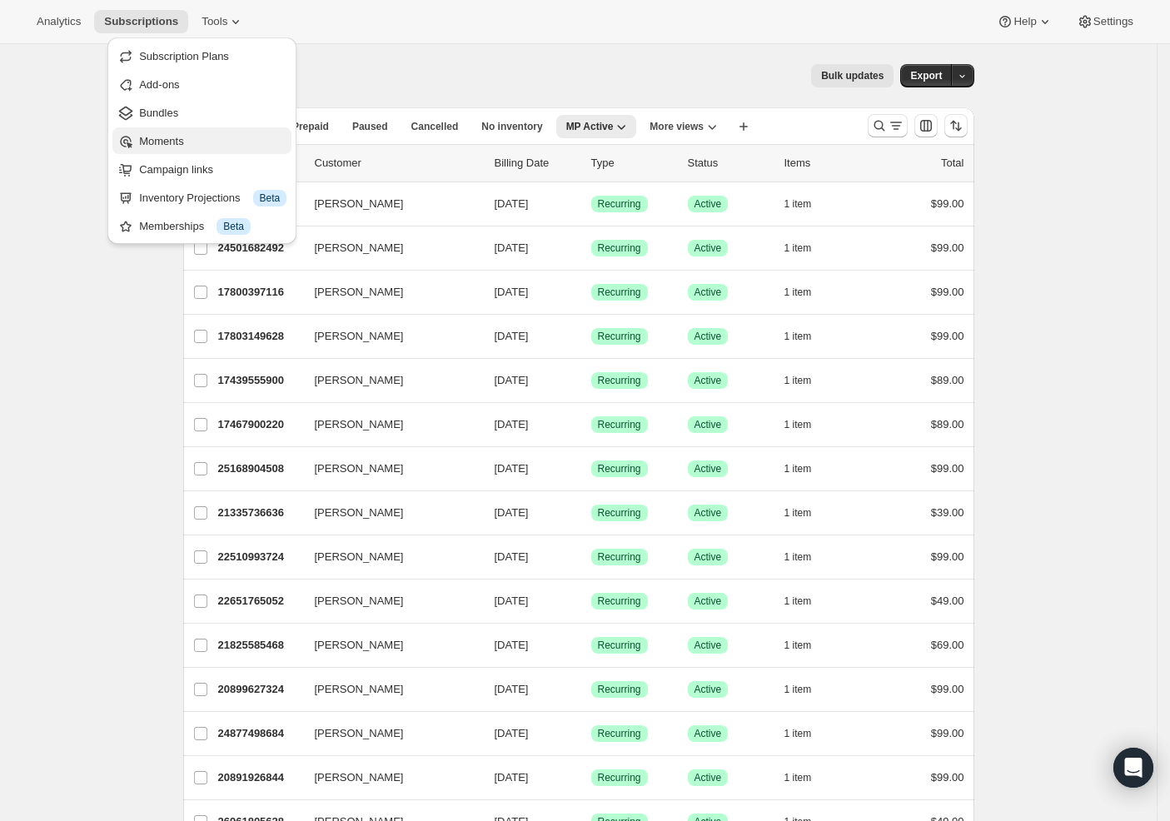
click at [181, 145] on span "Moments" at bounding box center [161, 141] width 44 height 12
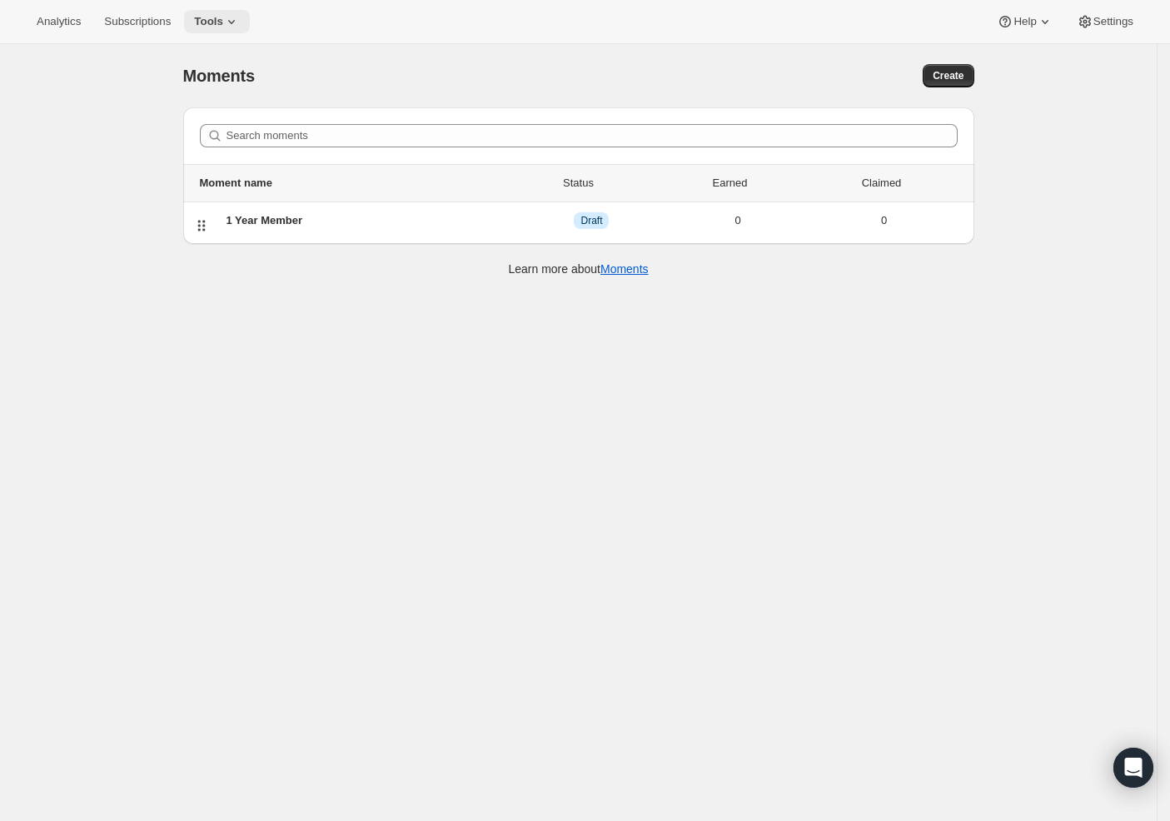
click at [223, 15] on icon at bounding box center [231, 21] width 17 height 17
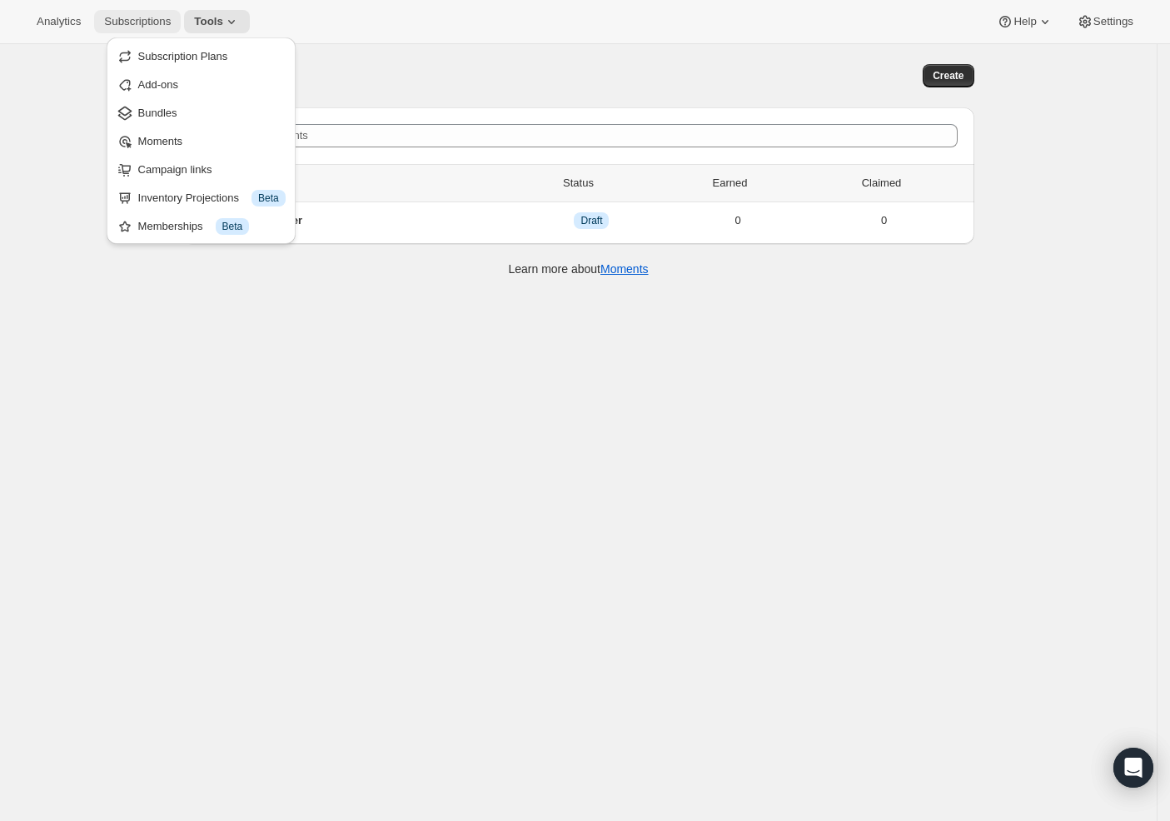
click at [116, 27] on span "Subscriptions" at bounding box center [137, 21] width 67 height 13
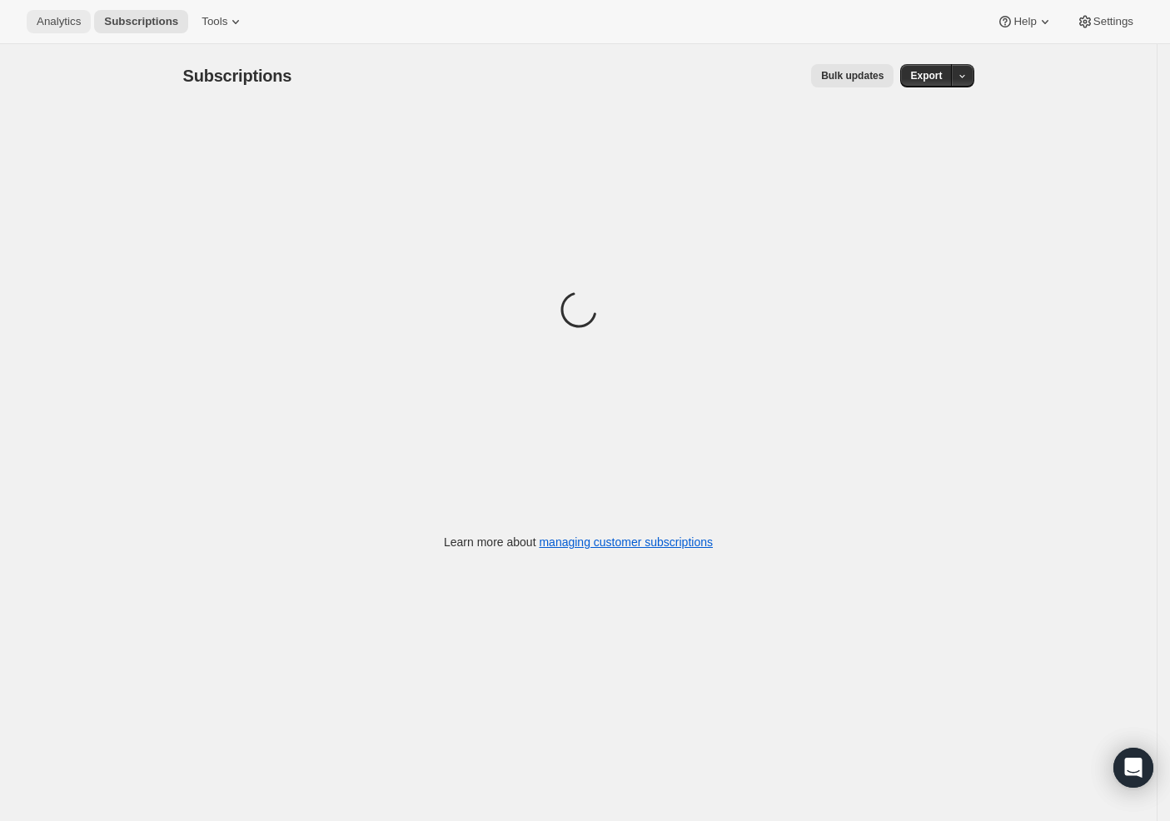
click at [44, 19] on span "Analytics" at bounding box center [59, 21] width 44 height 13
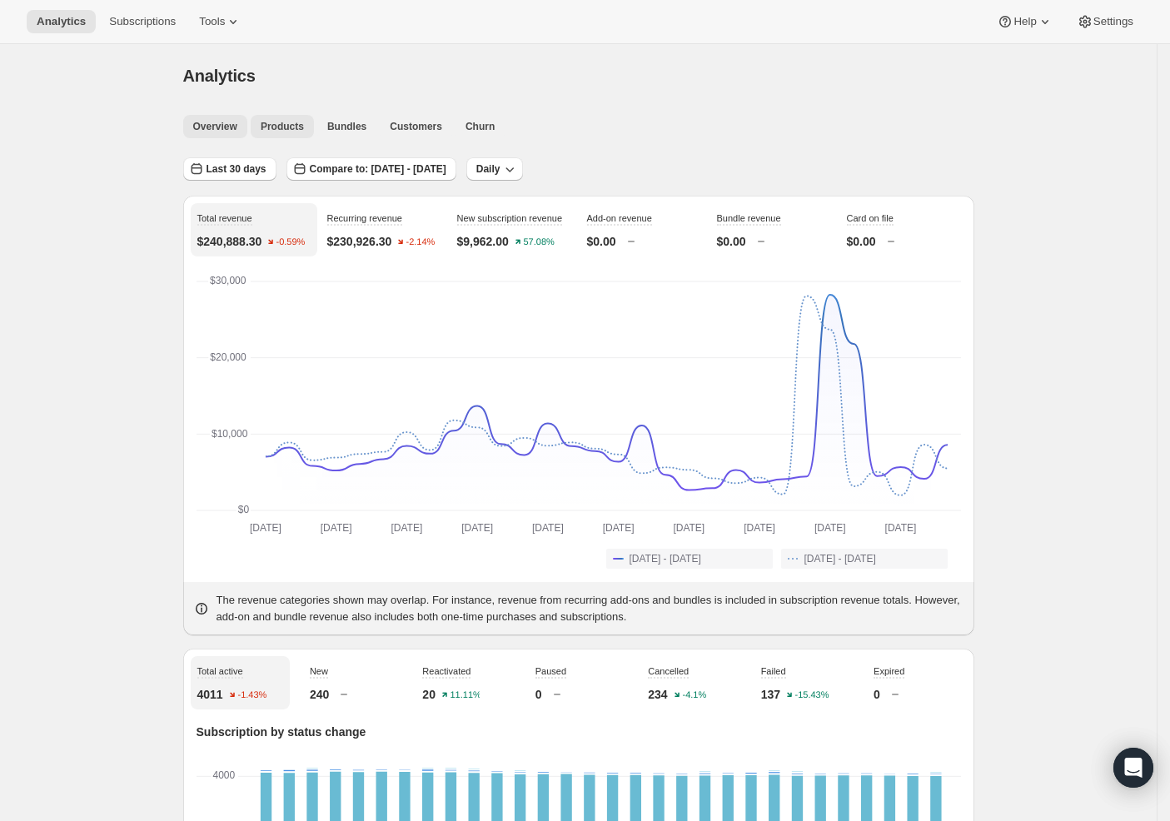
click at [281, 119] on button "Products" at bounding box center [282, 126] width 63 height 23
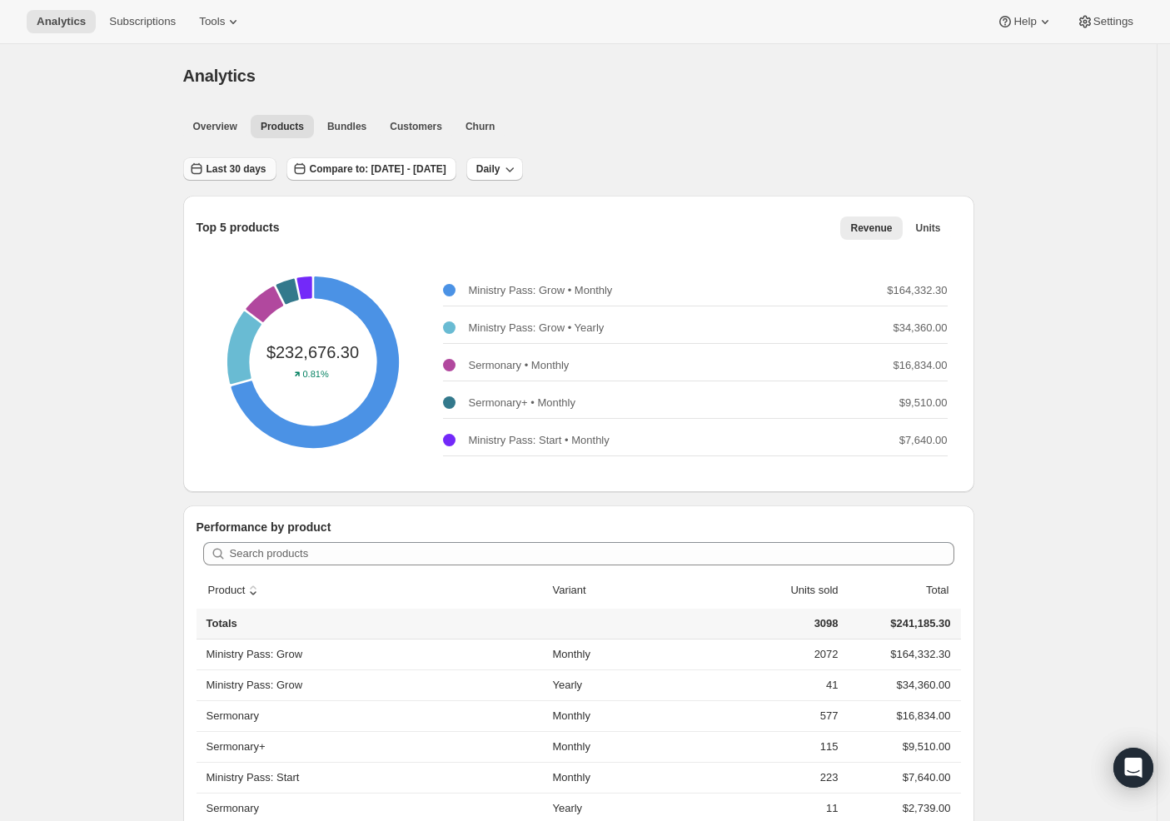
click at [251, 169] on span "Last 30 days" at bounding box center [236, 168] width 60 height 13
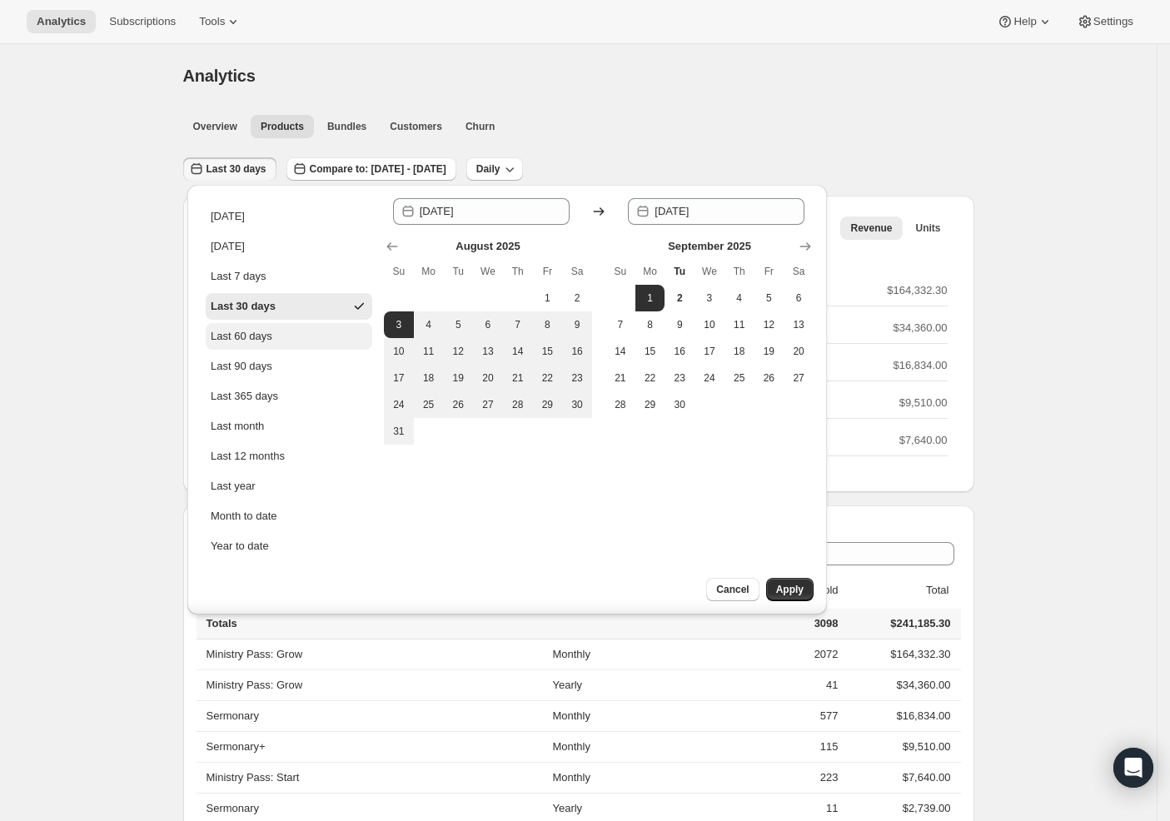
click at [257, 338] on div "Last 60 days" at bounding box center [242, 336] width 62 height 17
type input "[DATE]"
click at [782, 576] on div "Since [DATE] Until 2025-09-[DATE] Mo Tu We Th Fr Sa 1 2 3 4 5 6 7 8 9 10 11 12 …" at bounding box center [599, 399] width 430 height 403
click at [779, 589] on span "Apply" at bounding box center [789, 589] width 27 height 13
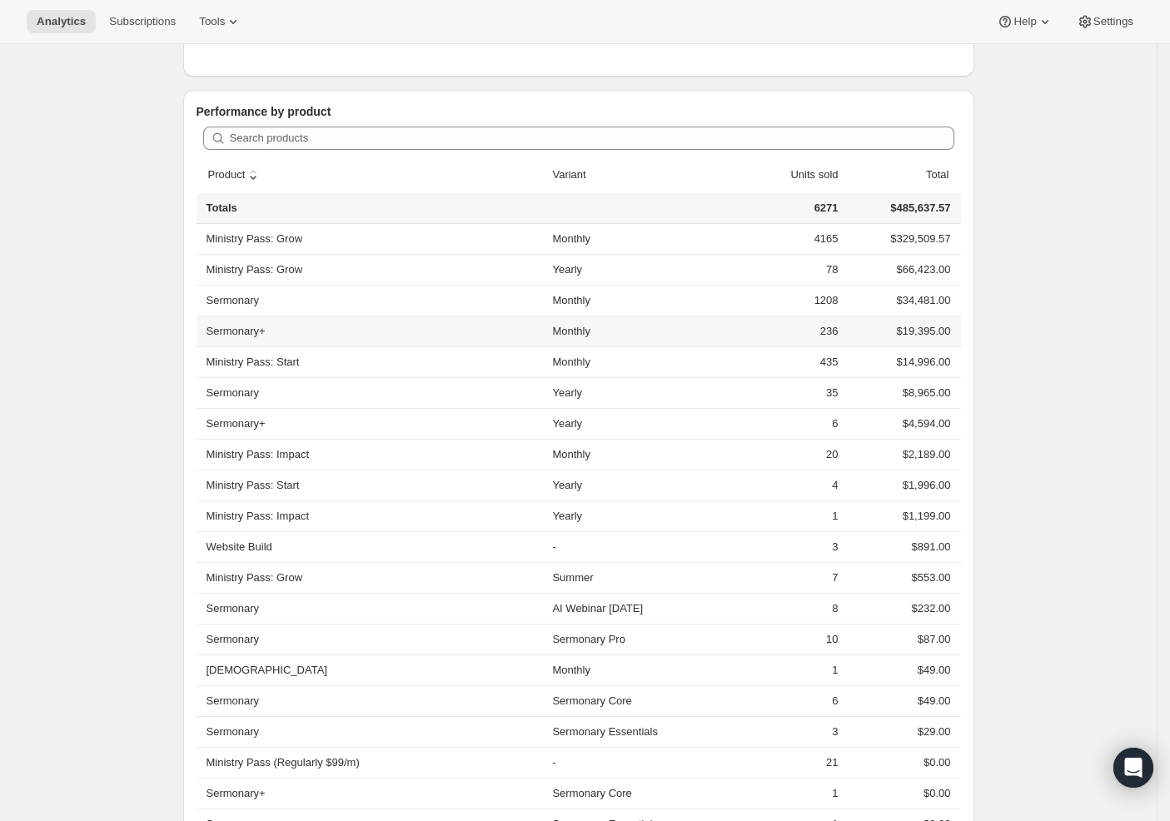
scroll to position [72, 0]
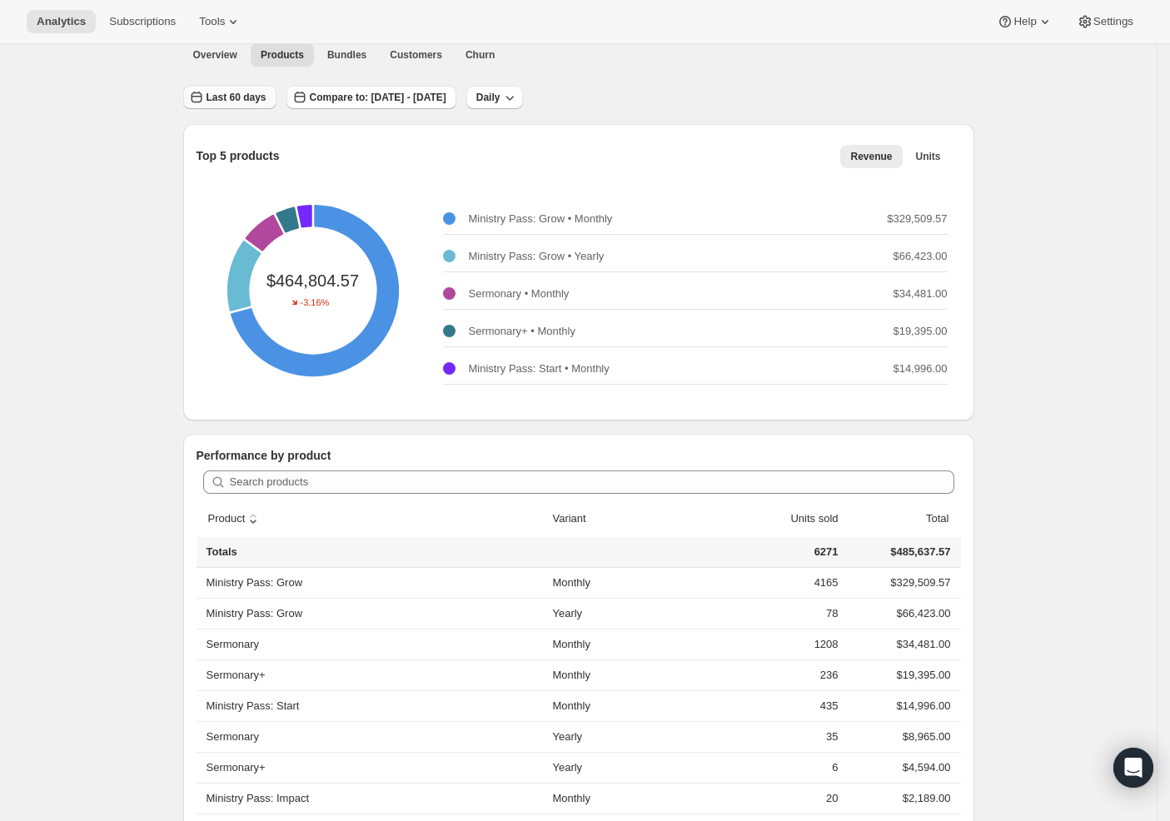
click at [259, 99] on span "Last 60 days" at bounding box center [236, 97] width 60 height 13
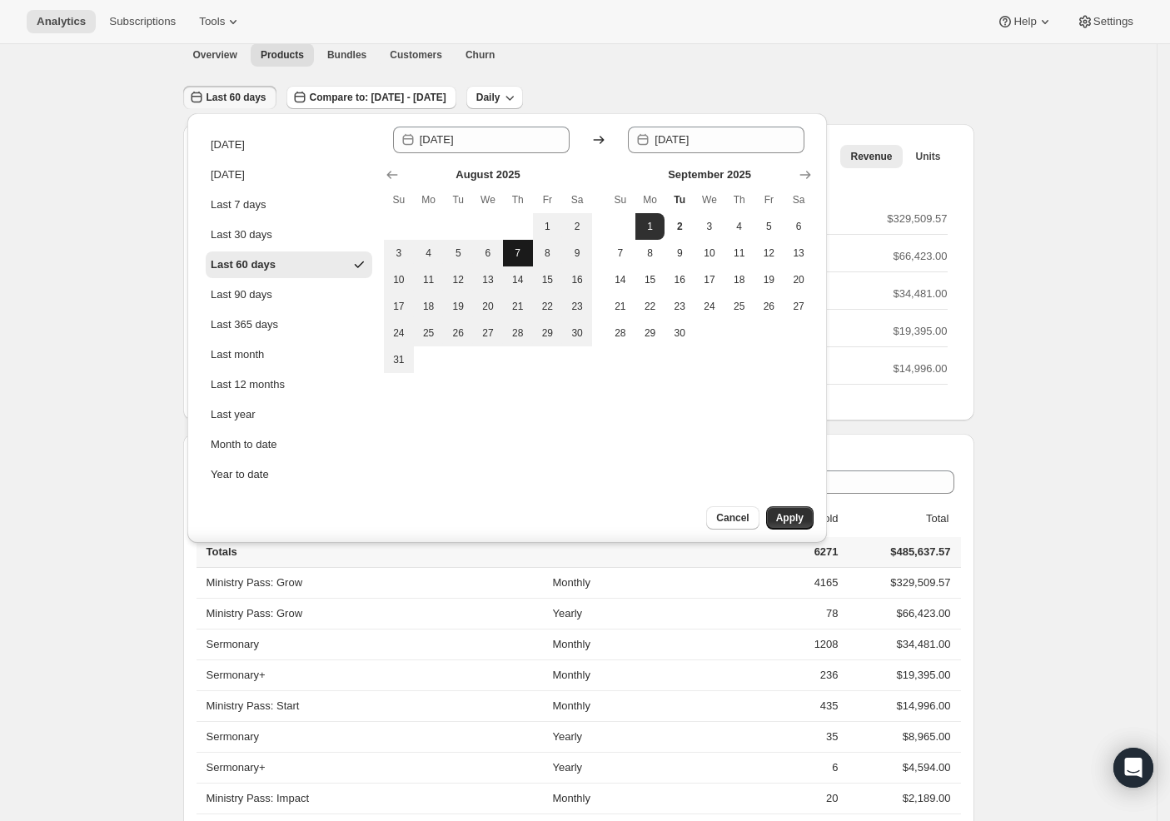
click at [509, 252] on span "7" at bounding box center [517, 252] width 17 height 13
type input "[DATE]"
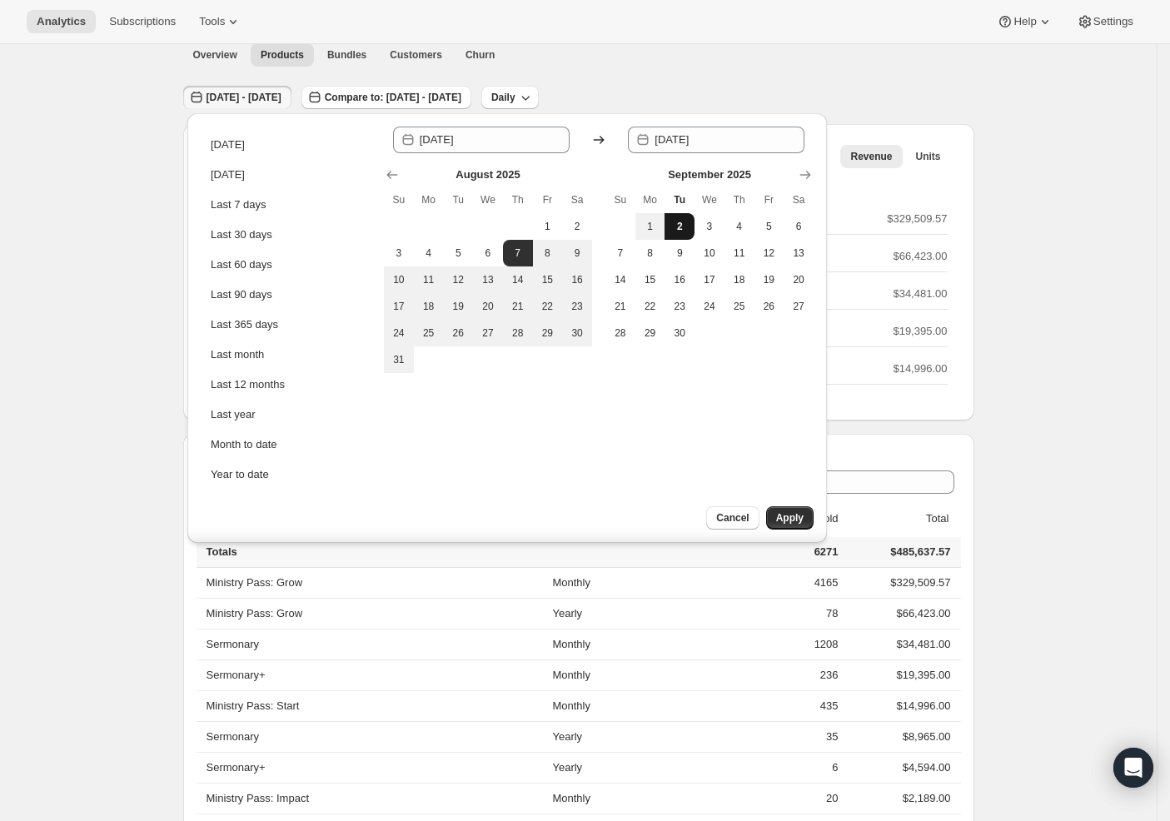
click at [679, 229] on button "2" at bounding box center [679, 226] width 30 height 27
type input "[DATE]"
click at [778, 519] on span "Apply" at bounding box center [789, 517] width 27 height 13
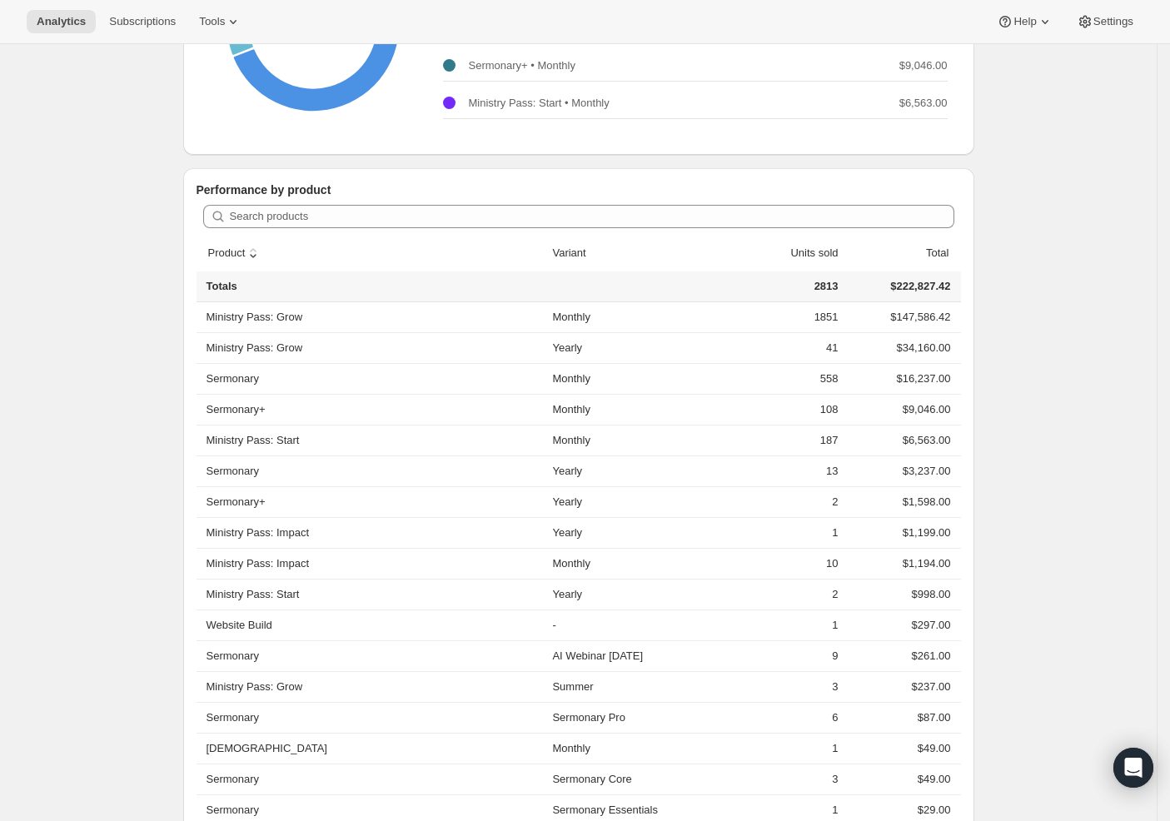
scroll to position [0, 0]
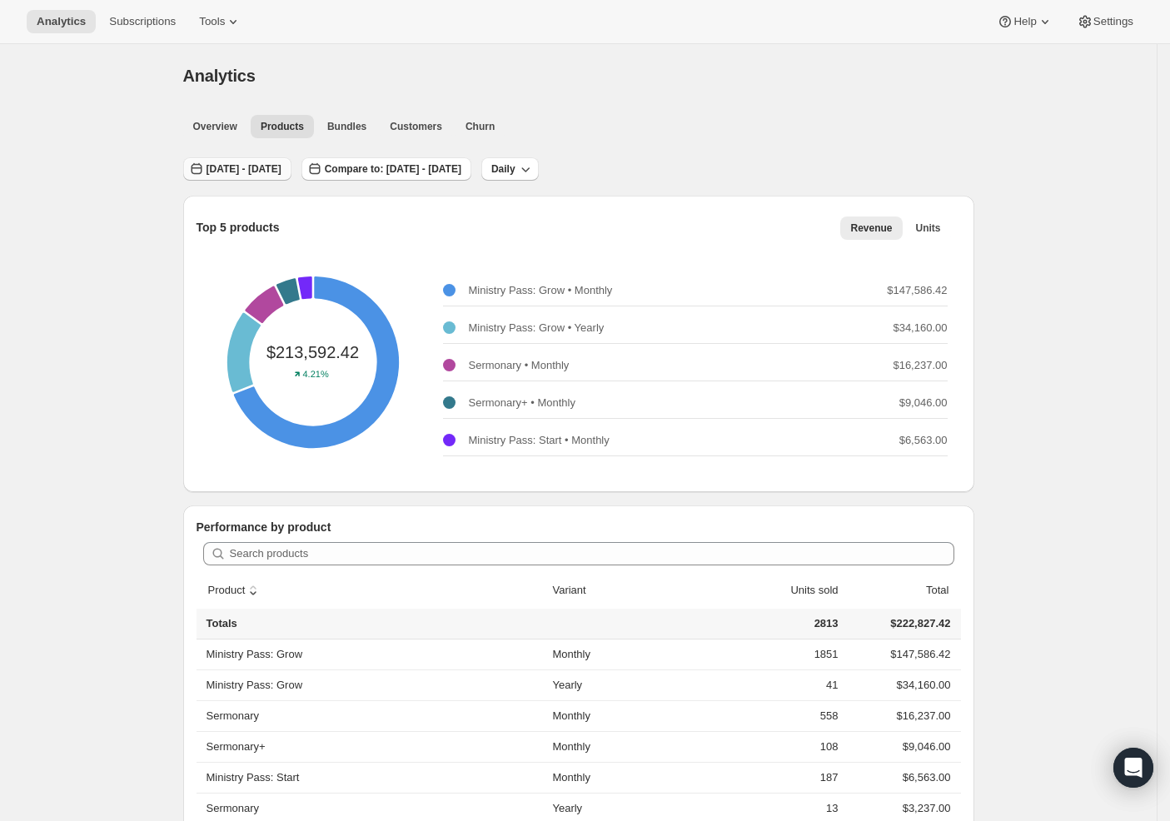
click at [281, 170] on span "[DATE] - [DATE]" at bounding box center [243, 168] width 75 height 13
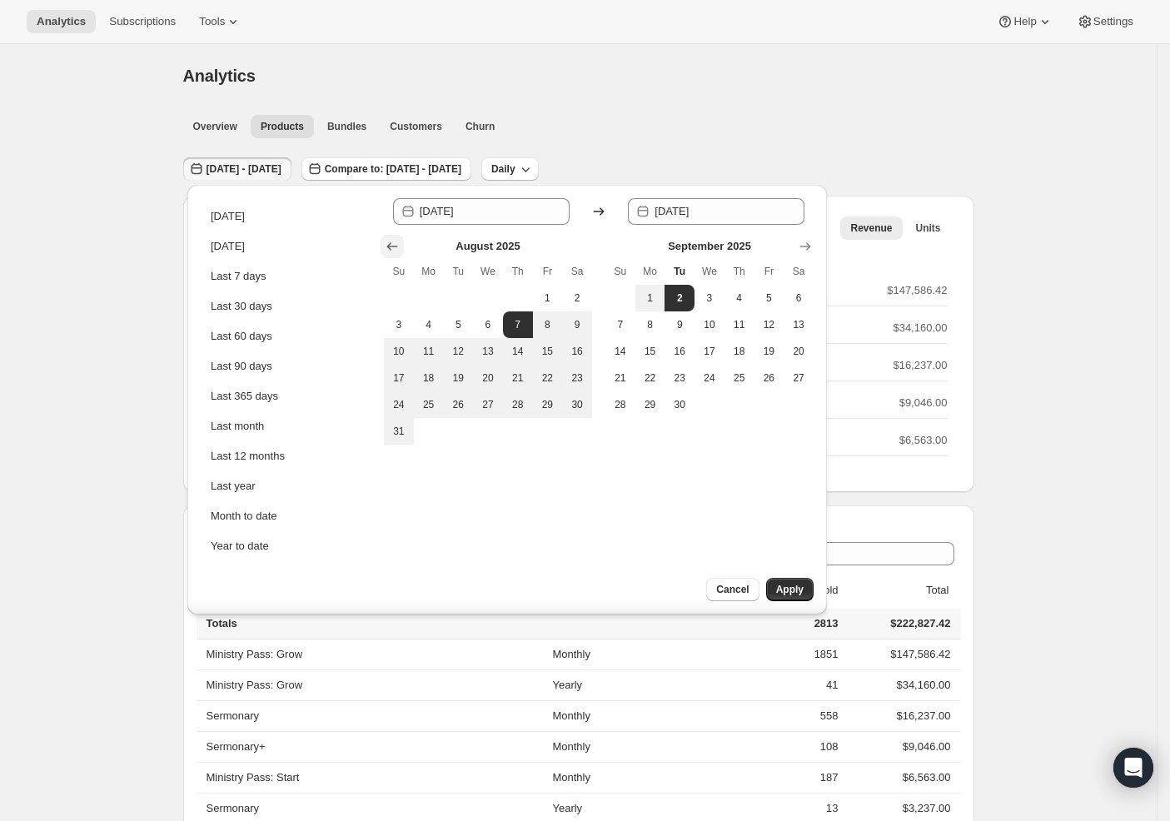
click at [384, 242] on icon "Show previous month, July 2025" at bounding box center [392, 246] width 17 height 17
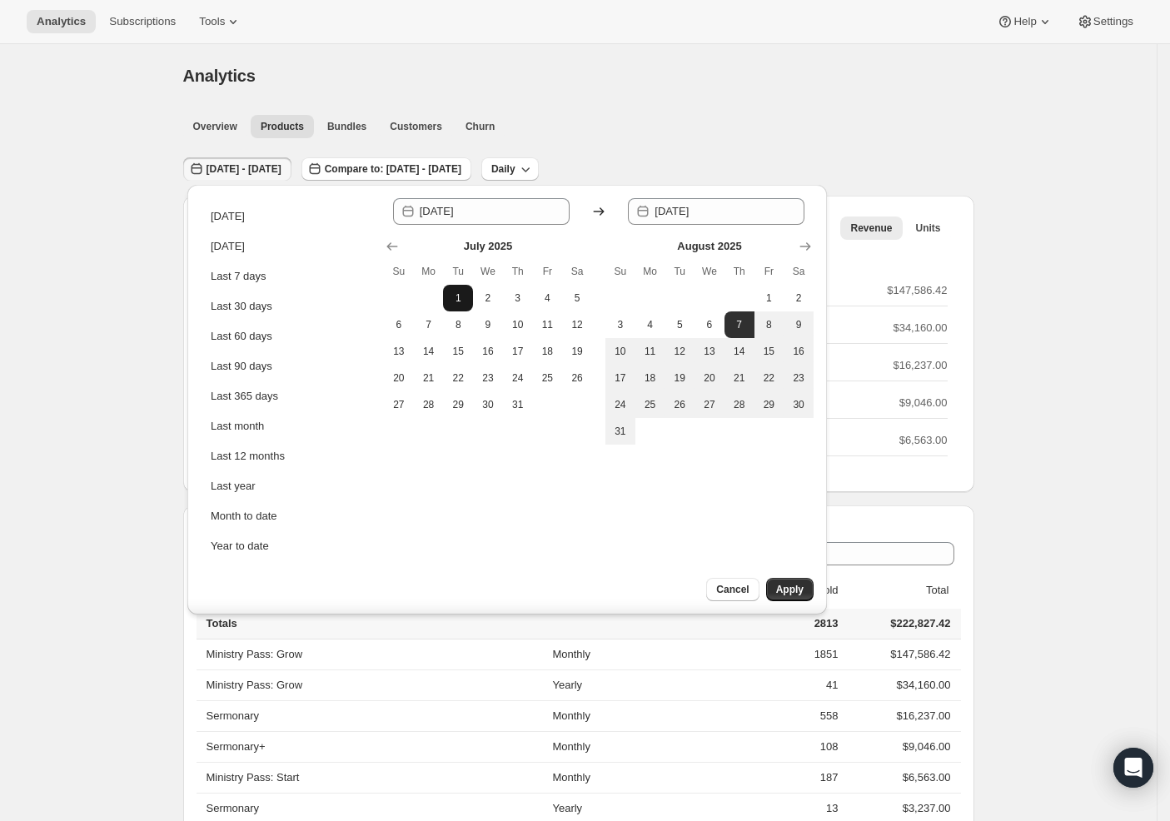
click at [456, 301] on span "1" at bounding box center [458, 297] width 17 height 13
type input "[DATE]"
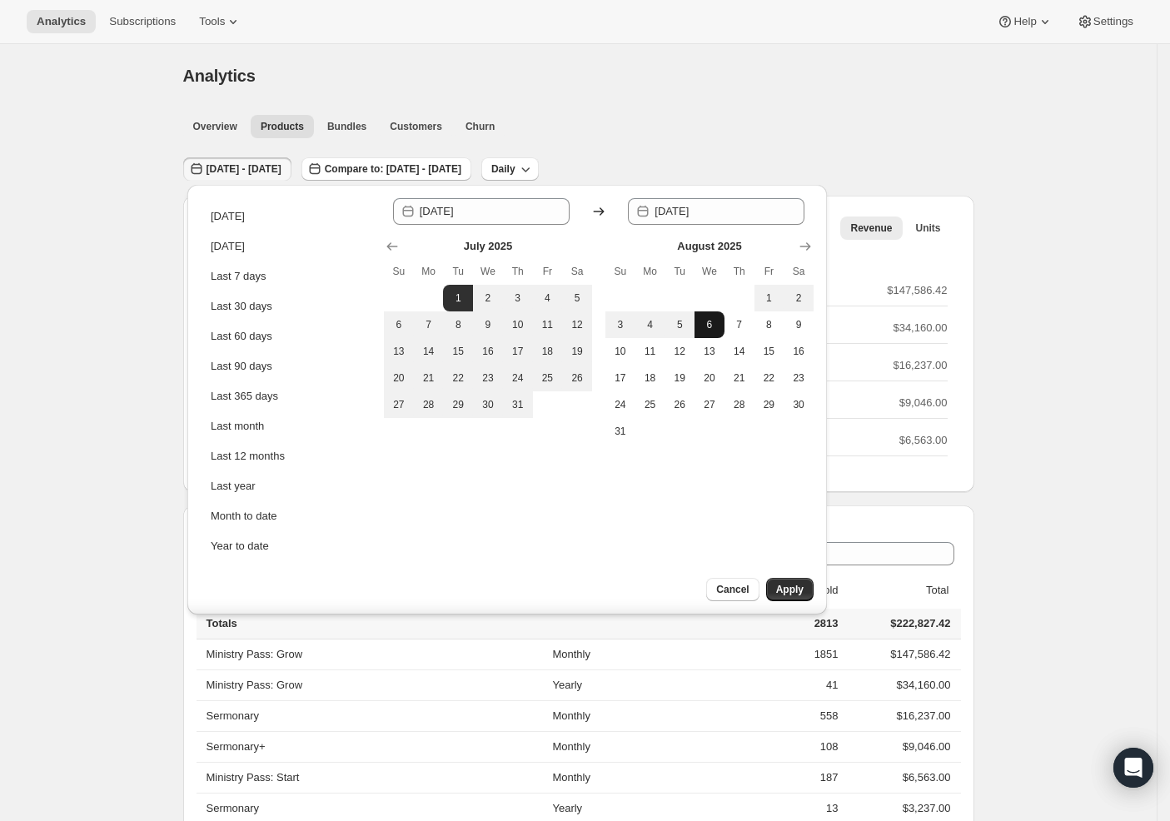
click at [712, 326] on button "6" at bounding box center [709, 324] width 30 height 27
type input "[DATE]"
click at [783, 594] on span "Apply" at bounding box center [789, 589] width 27 height 13
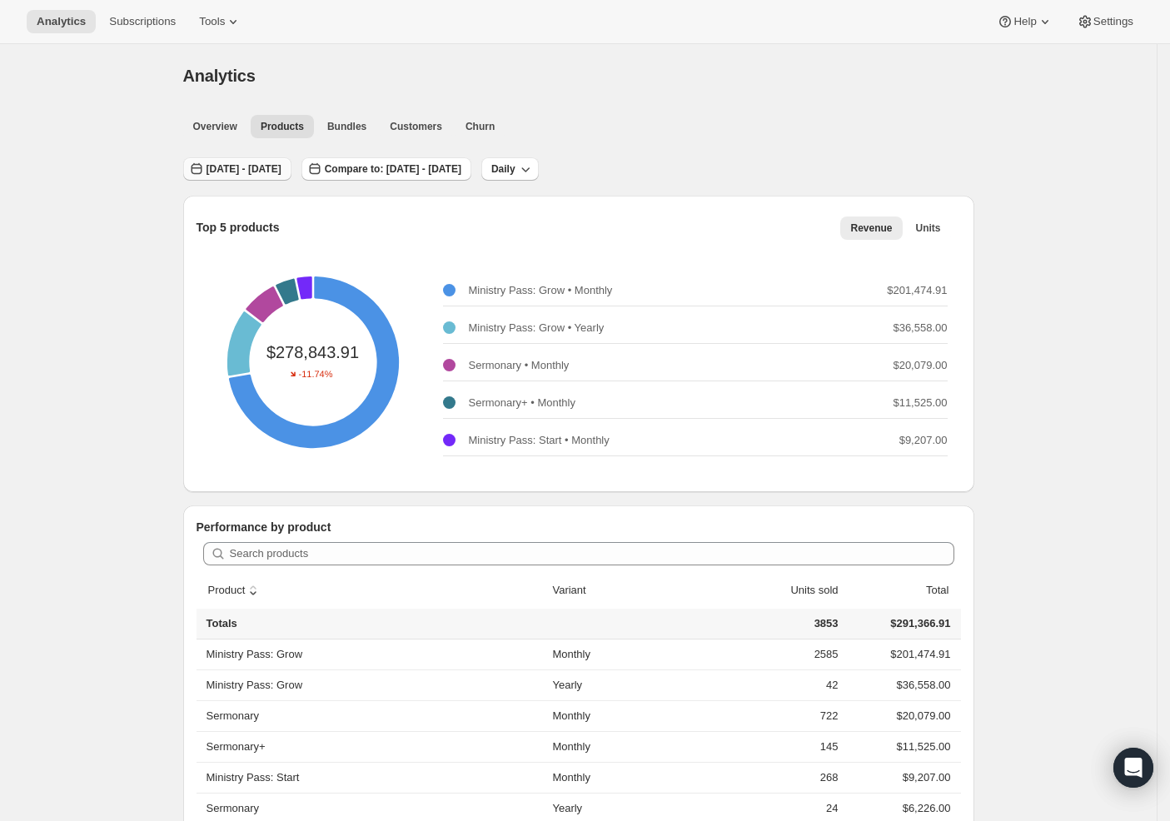
click at [281, 166] on span "[DATE] - [DATE]" at bounding box center [243, 168] width 75 height 13
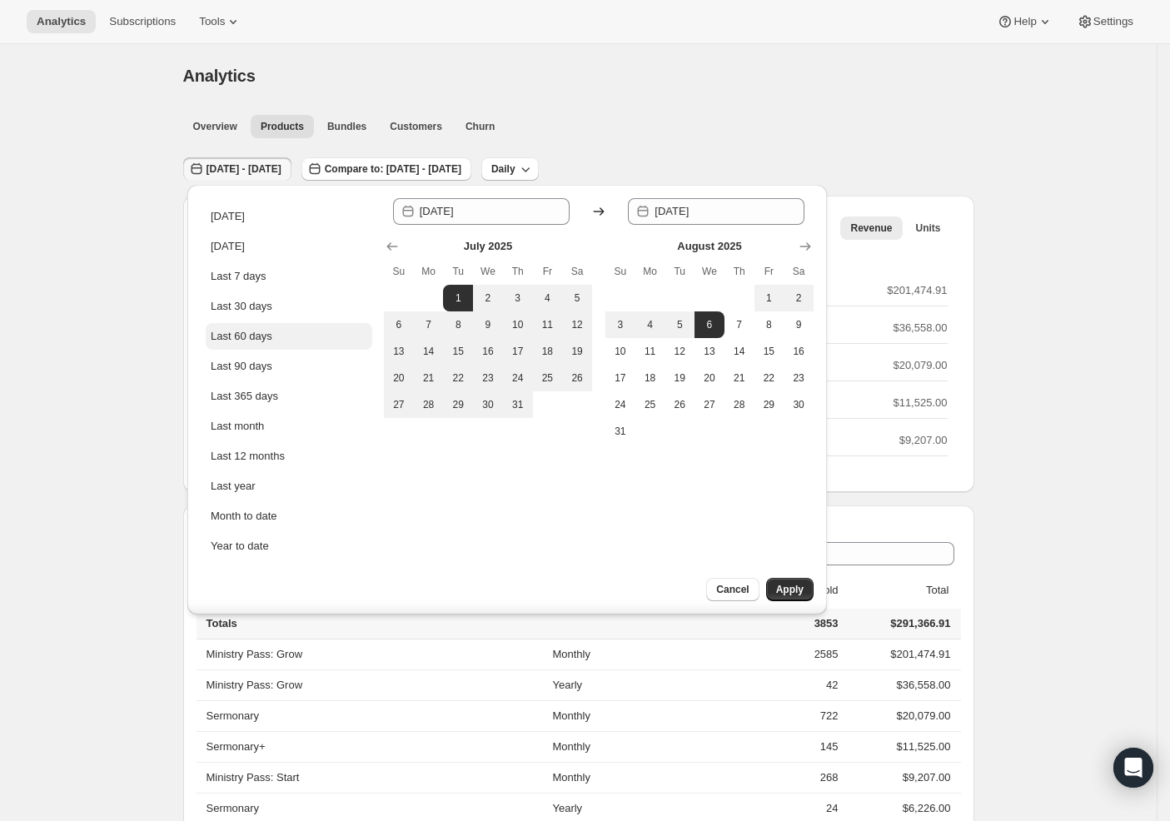
click at [276, 345] on button "Last 60 days" at bounding box center [289, 336] width 166 height 27
type input "[DATE]"
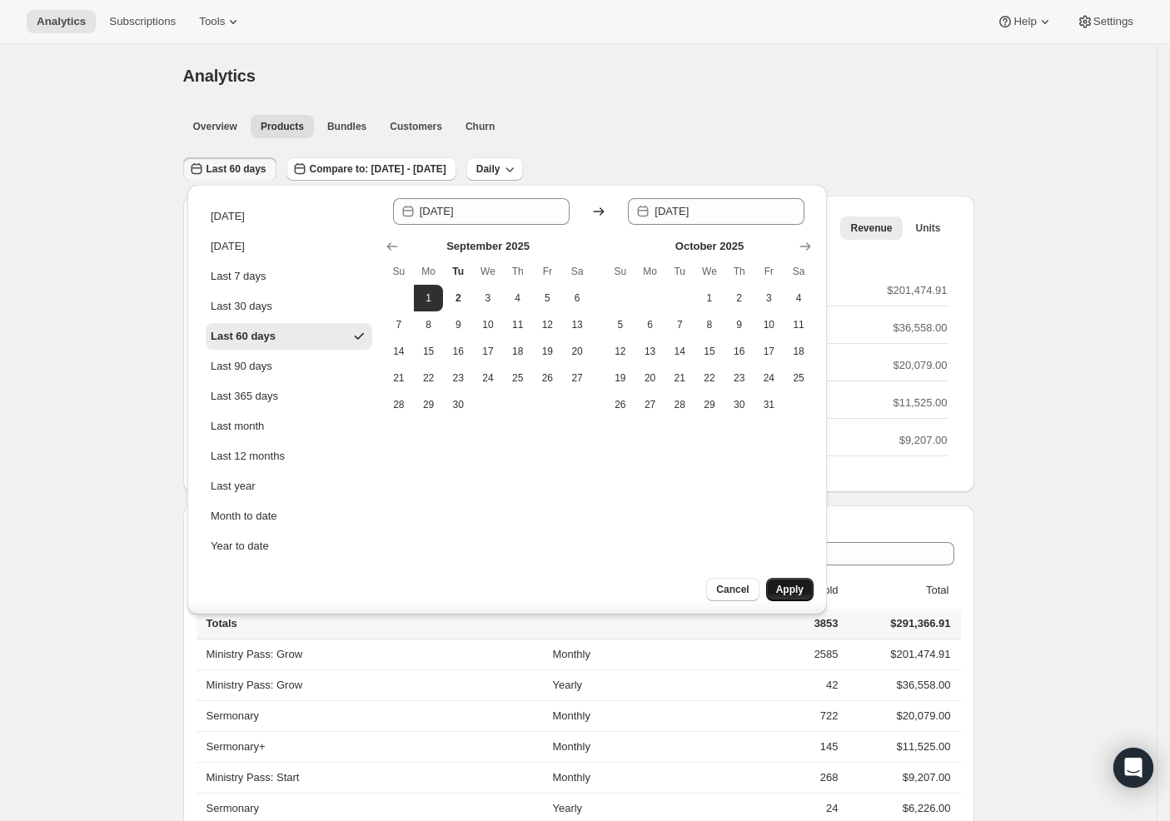
click at [788, 588] on span "Apply" at bounding box center [789, 589] width 27 height 13
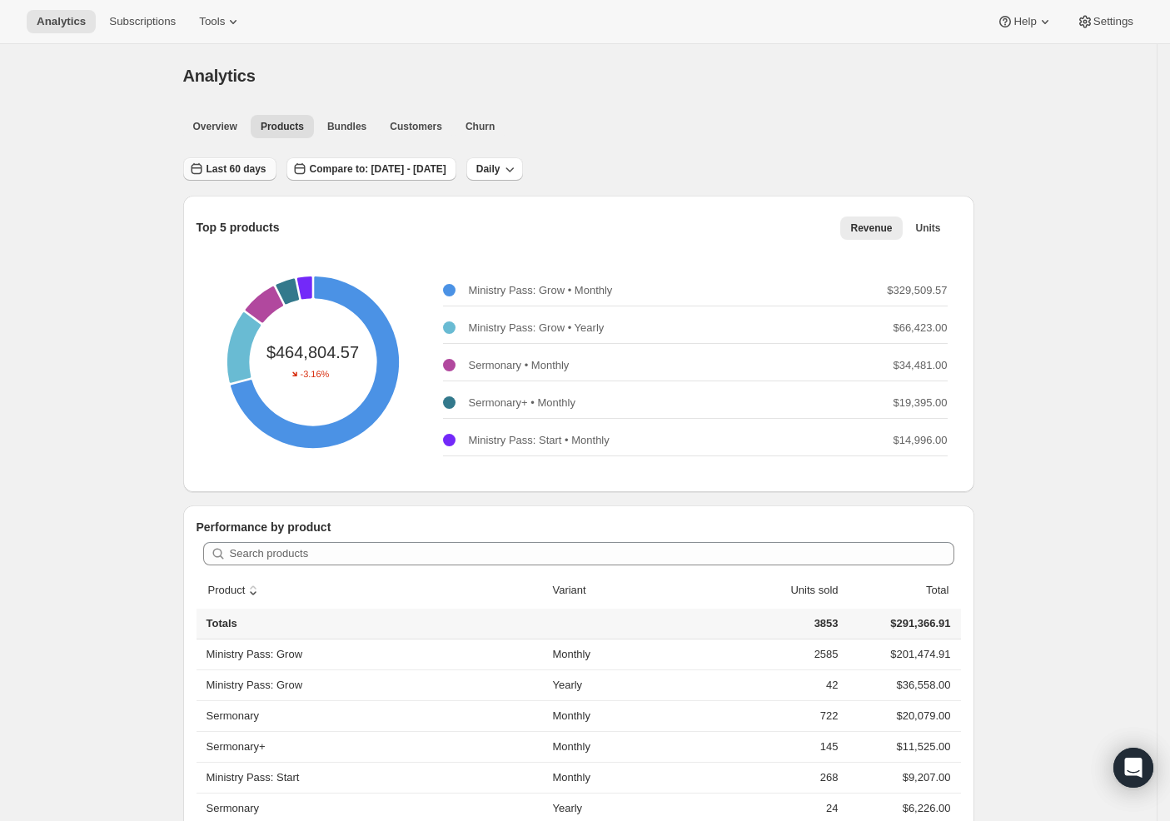
click at [263, 165] on span "Last 60 days" at bounding box center [236, 168] width 60 height 13
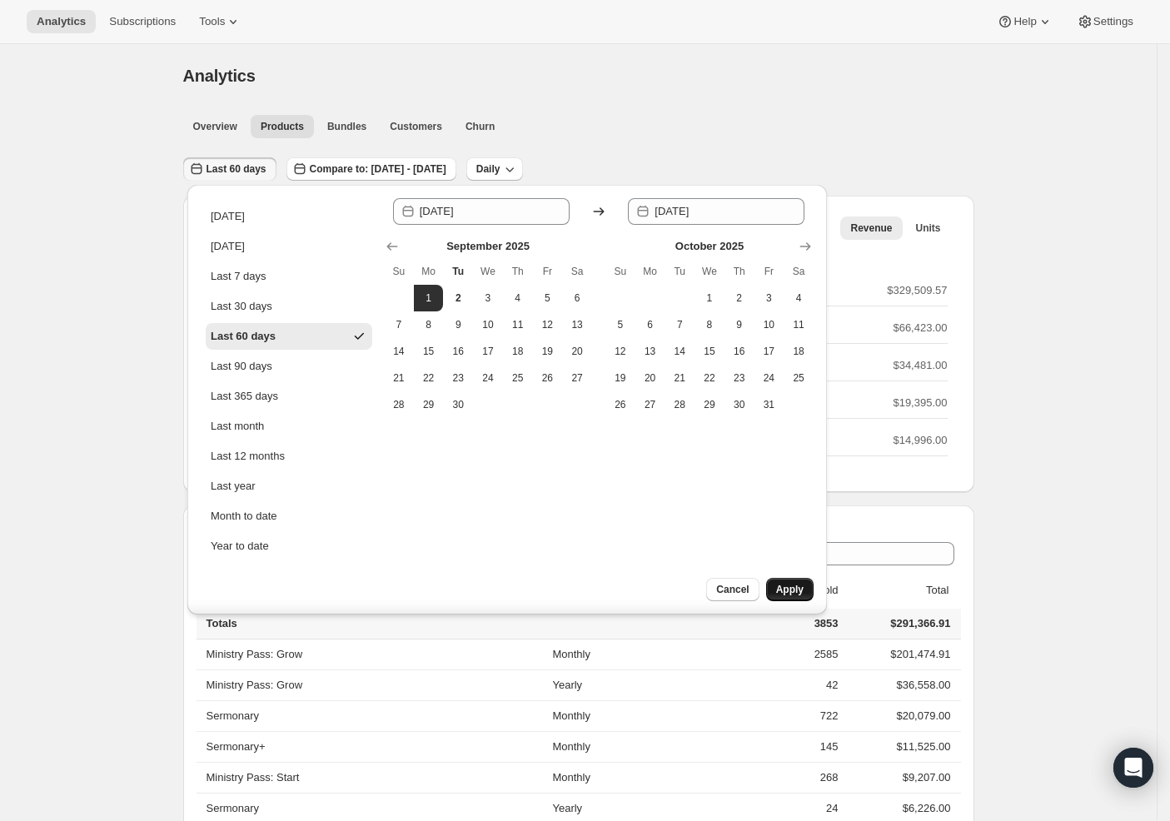
click at [783, 596] on button "Apply" at bounding box center [789, 589] width 47 height 23
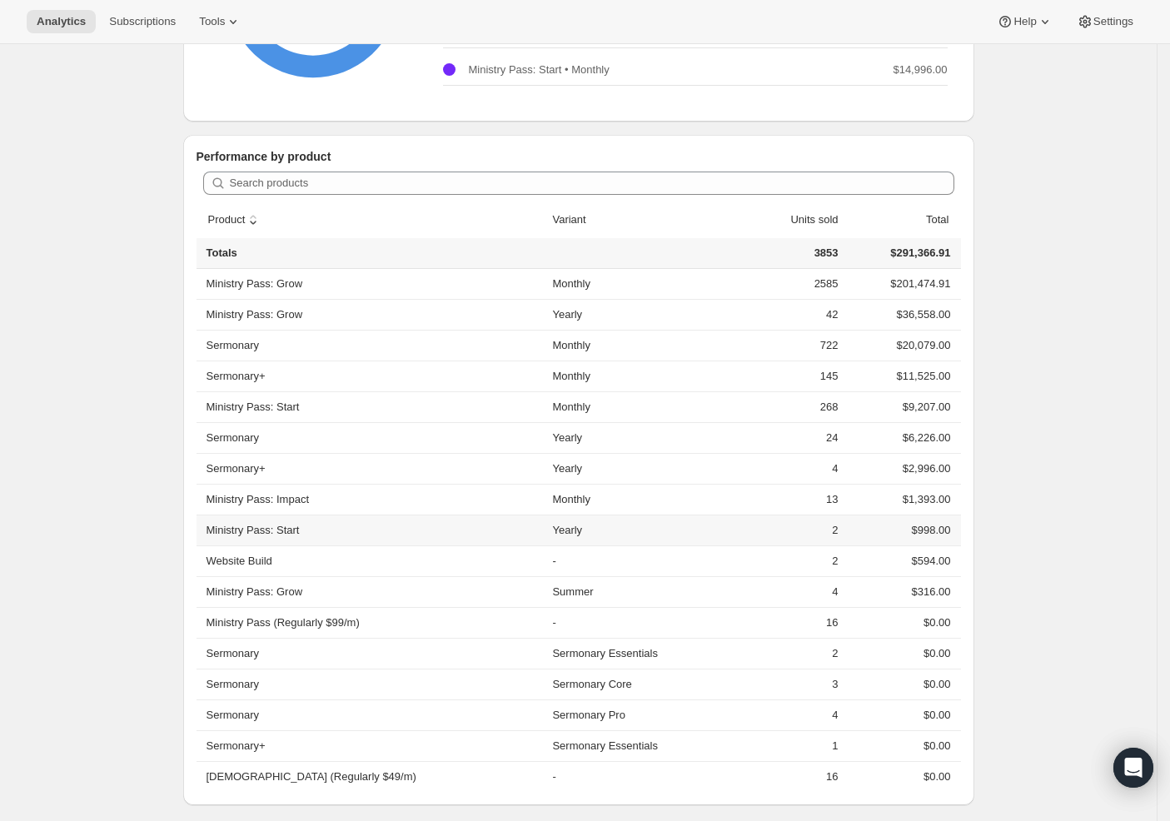
scroll to position [380, 0]
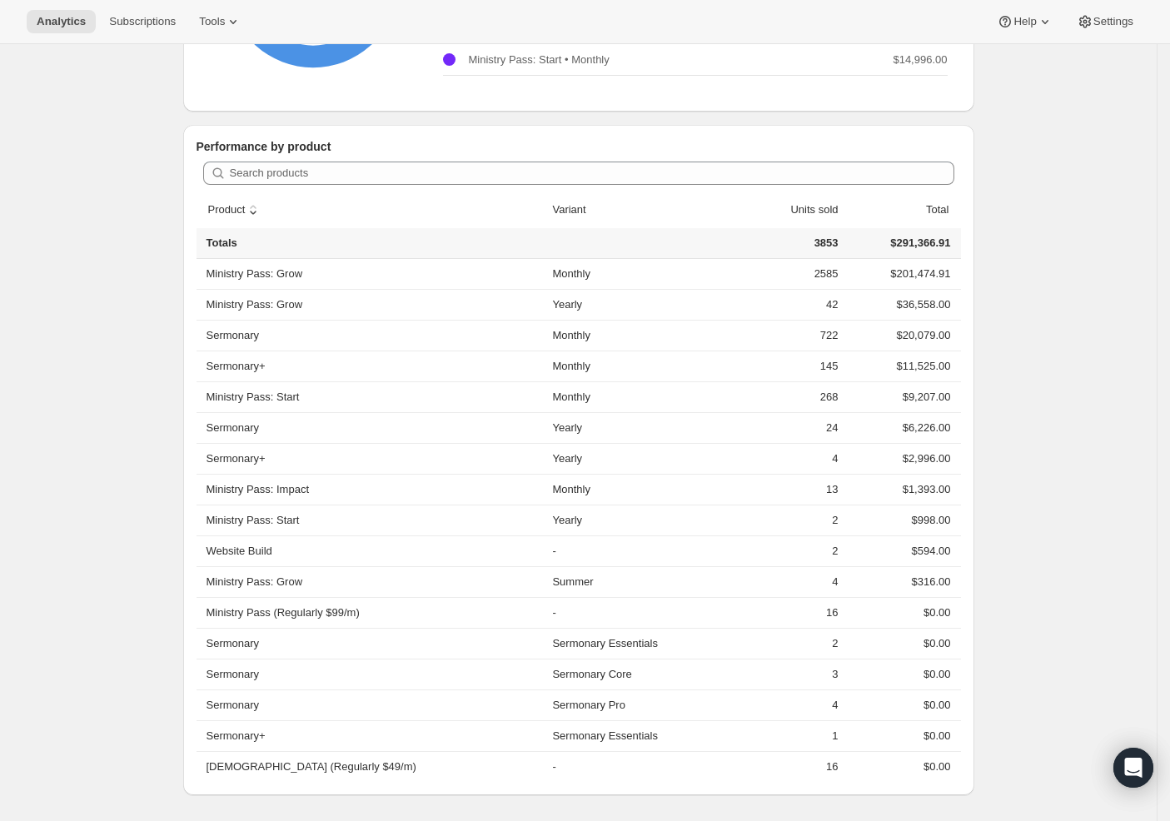
click at [87, 301] on div "Analytics. This page is ready Analytics Overview Products Bundles Customers Chu…" at bounding box center [578, 243] width 1156 height 1158
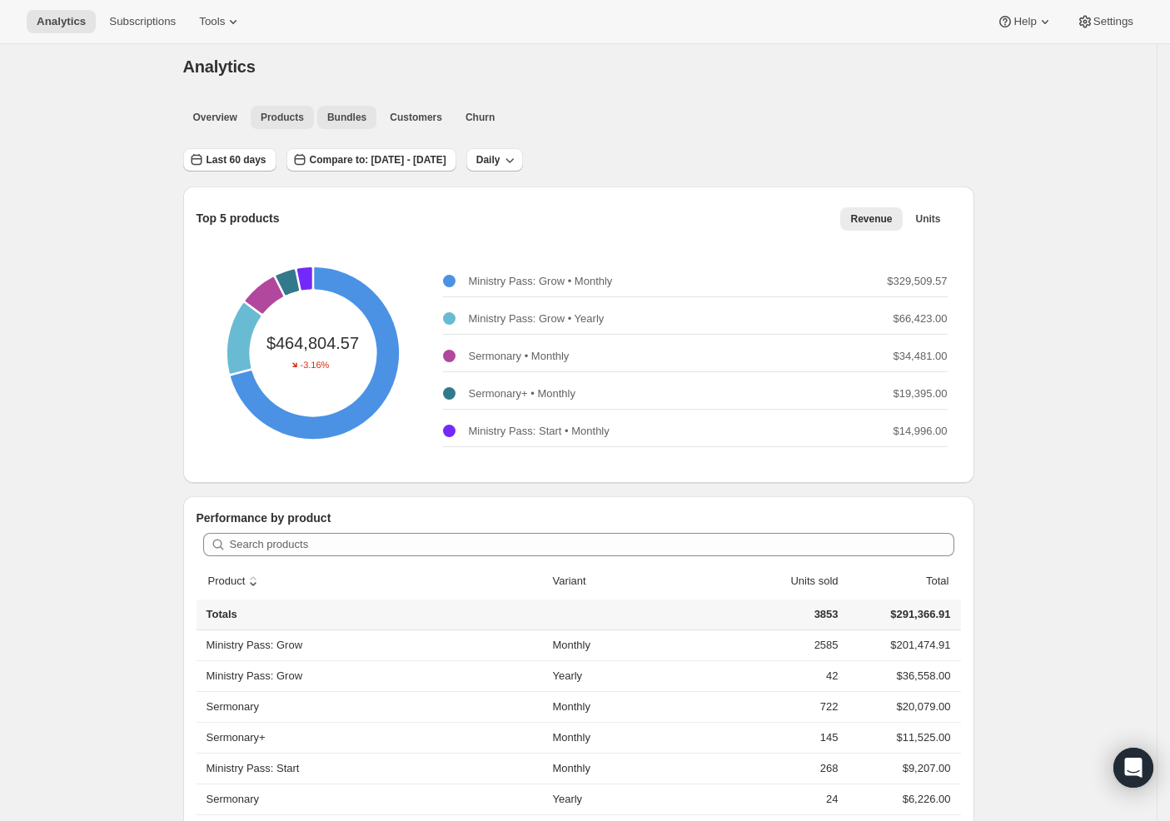
click at [362, 124] on button "Bundles" at bounding box center [346, 117] width 59 height 23
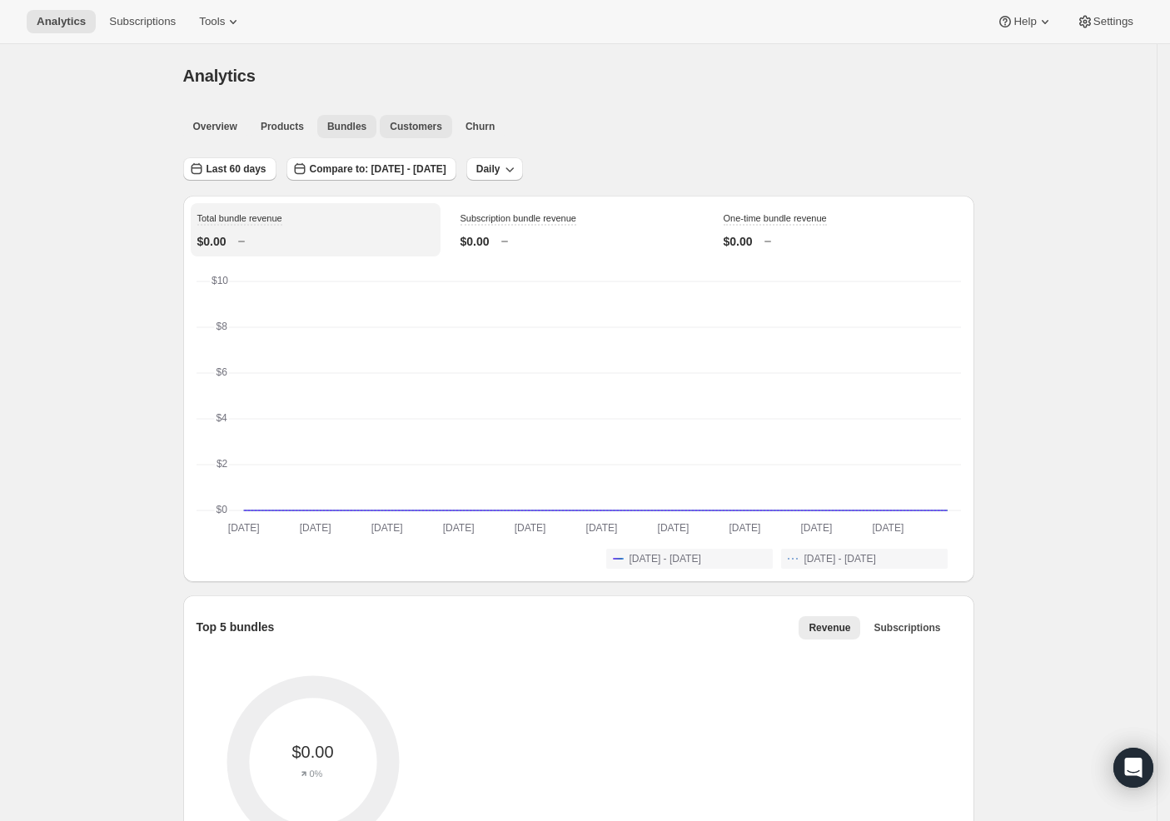
click at [420, 125] on span "Customers" at bounding box center [416, 126] width 52 height 13
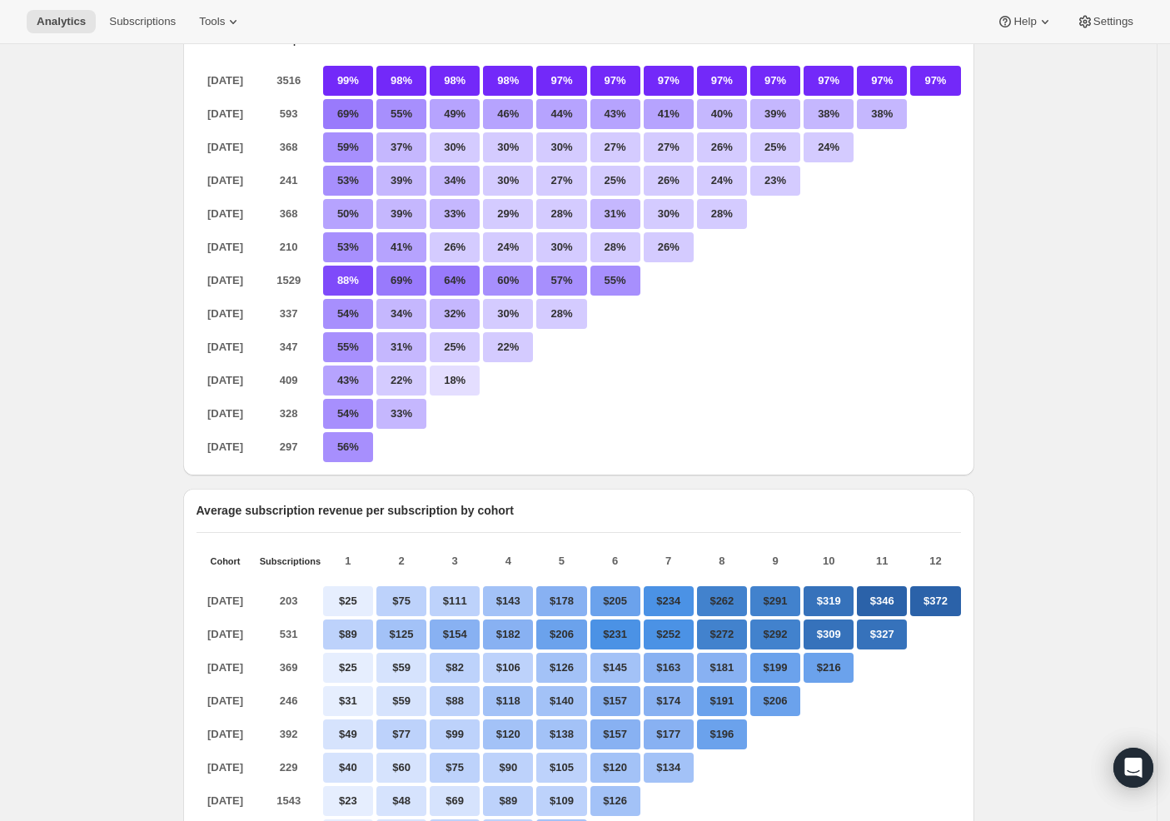
scroll to position [145, 0]
